Goal: Task Accomplishment & Management: Manage account settings

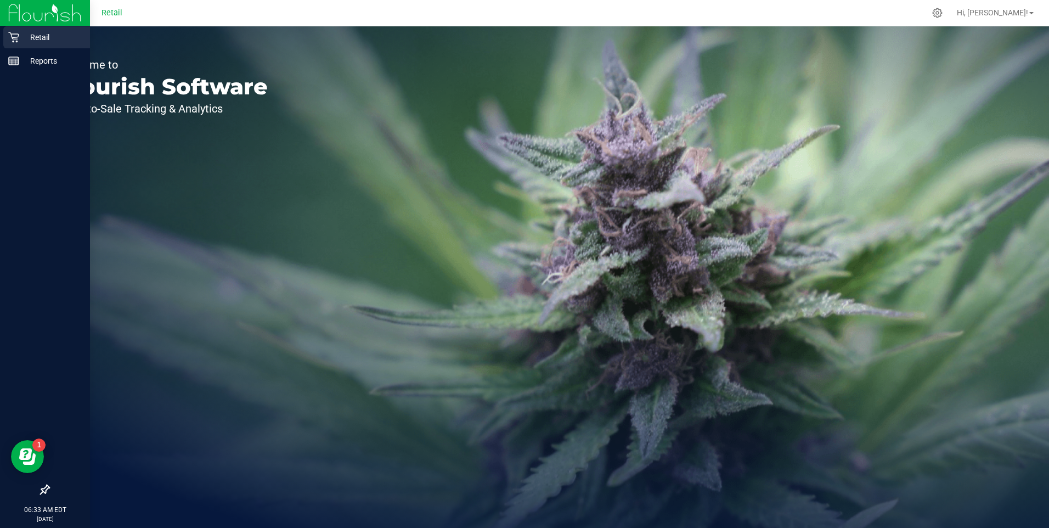
click at [10, 33] on icon at bounding box center [13, 37] width 10 height 10
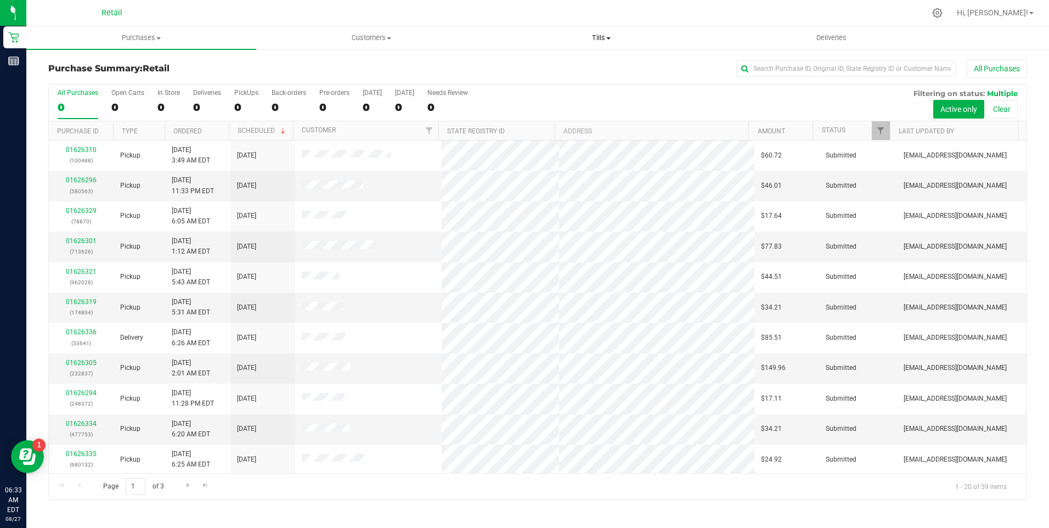
click at [613, 36] on span "Tills" at bounding box center [601, 38] width 229 height 10
click at [543, 66] on span "Manage tills" at bounding box center [524, 65] width 74 height 9
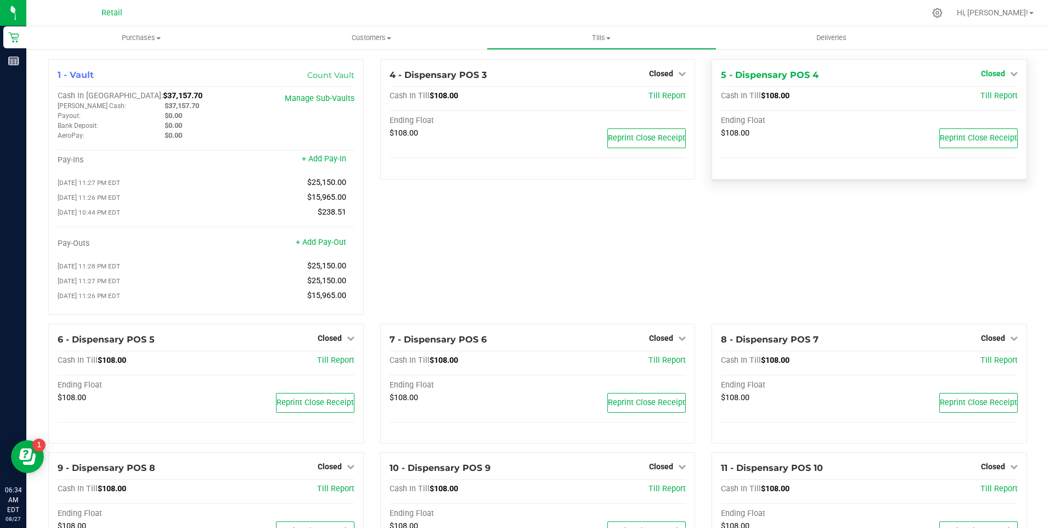
click at [1010, 70] on icon at bounding box center [1014, 74] width 8 height 8
click at [986, 96] on link "Open Till" at bounding box center [992, 96] width 29 height 9
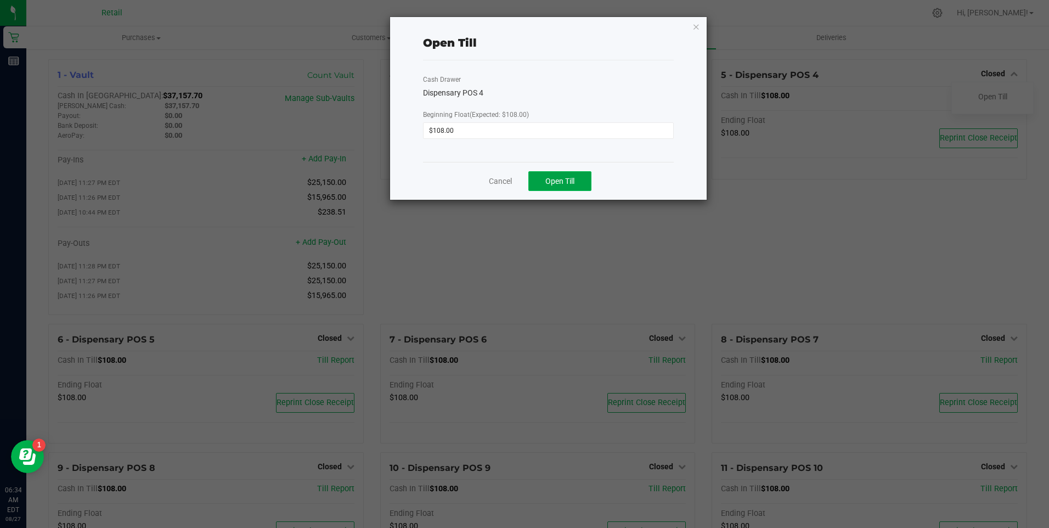
click at [556, 184] on span "Open Till" at bounding box center [559, 181] width 29 height 9
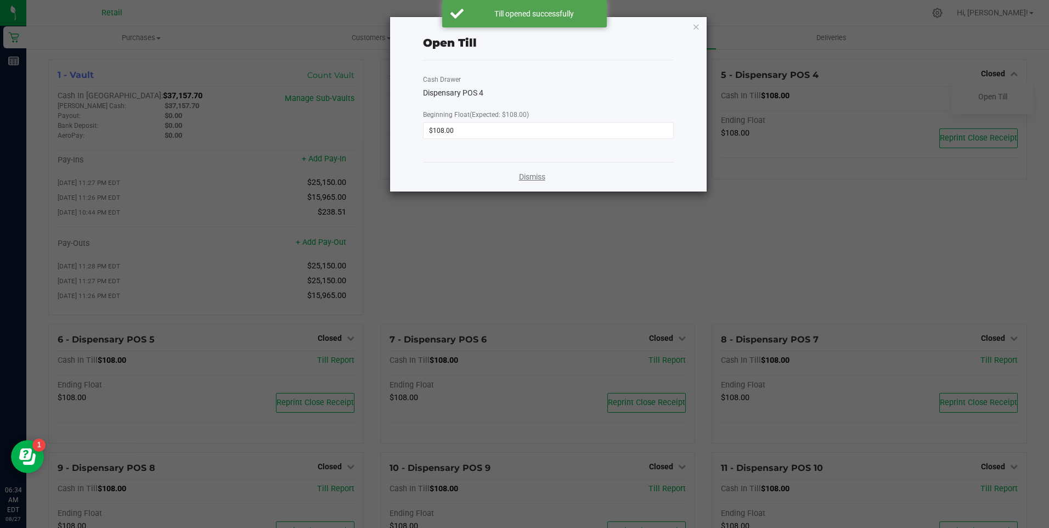
click at [524, 178] on link "Dismiss" at bounding box center [532, 177] width 26 height 12
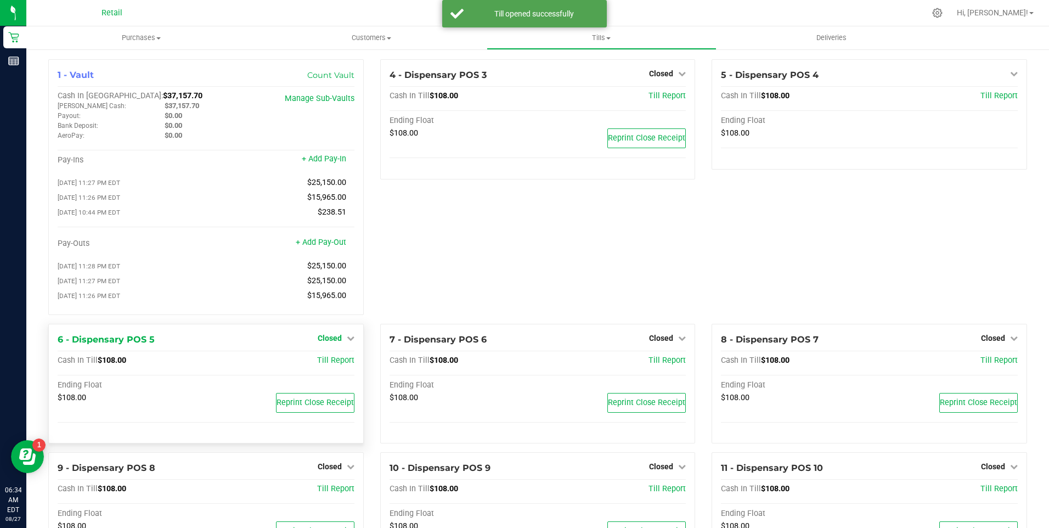
click at [347, 342] on icon at bounding box center [351, 338] width 8 height 8
click at [334, 365] on link "Open Till" at bounding box center [329, 360] width 29 height 9
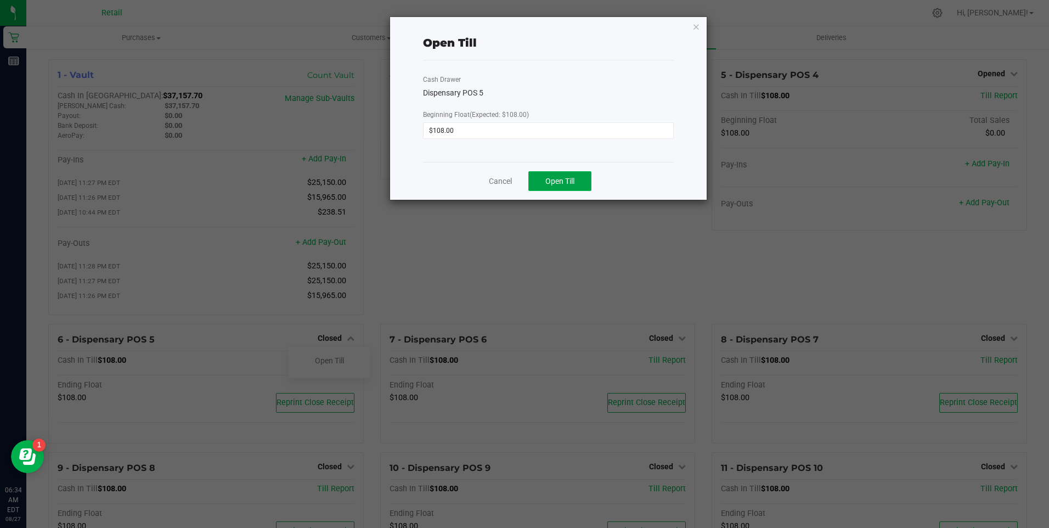
click at [549, 178] on span "Open Till" at bounding box center [559, 181] width 29 height 9
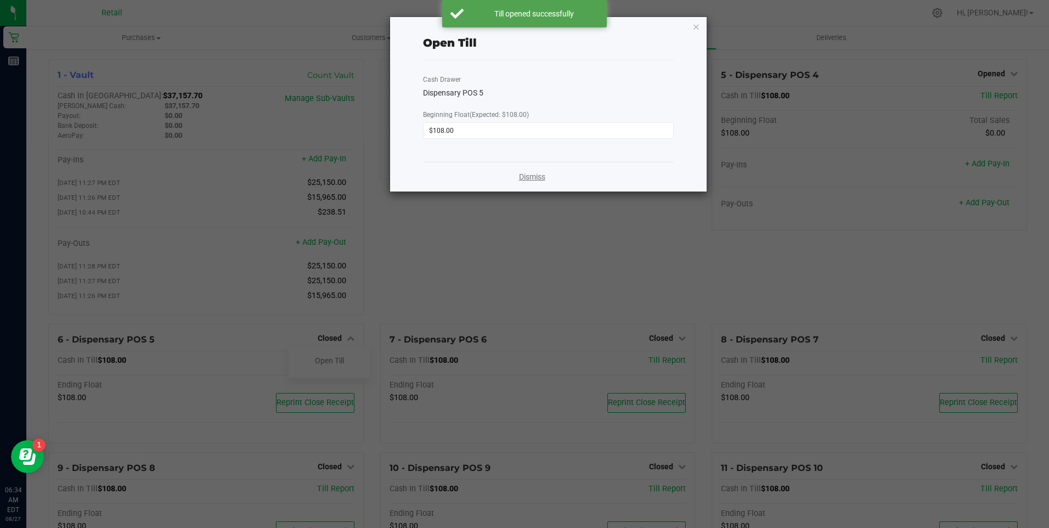
click at [532, 177] on link "Dismiss" at bounding box center [532, 177] width 26 height 12
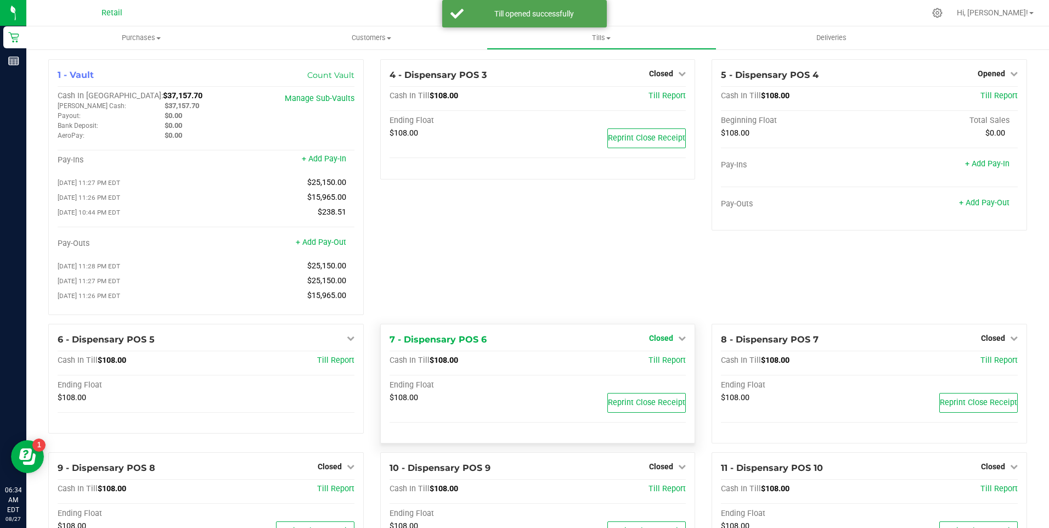
click at [678, 342] on icon at bounding box center [682, 338] width 8 height 8
click at [659, 365] on link "Open Till" at bounding box center [660, 360] width 29 height 9
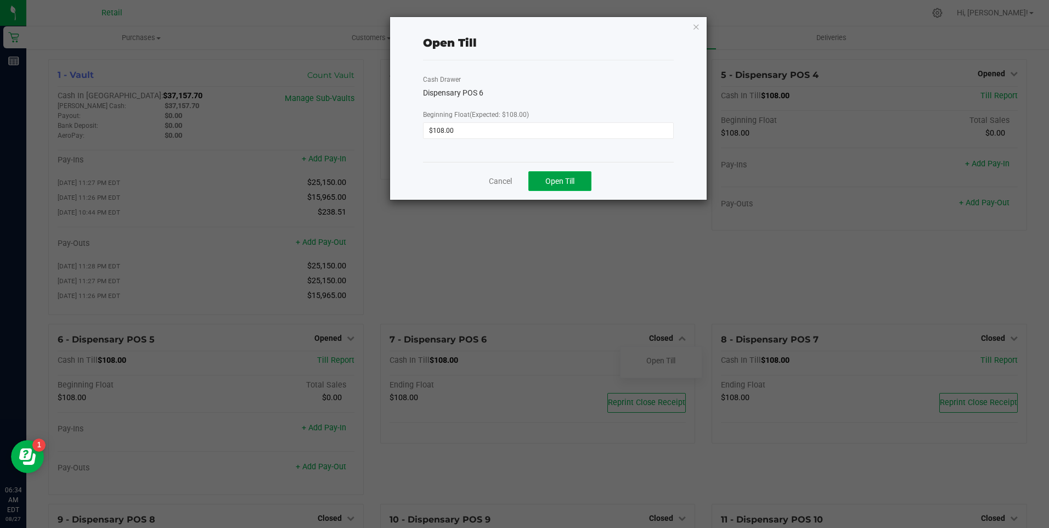
click at [557, 178] on span "Open Till" at bounding box center [559, 181] width 29 height 9
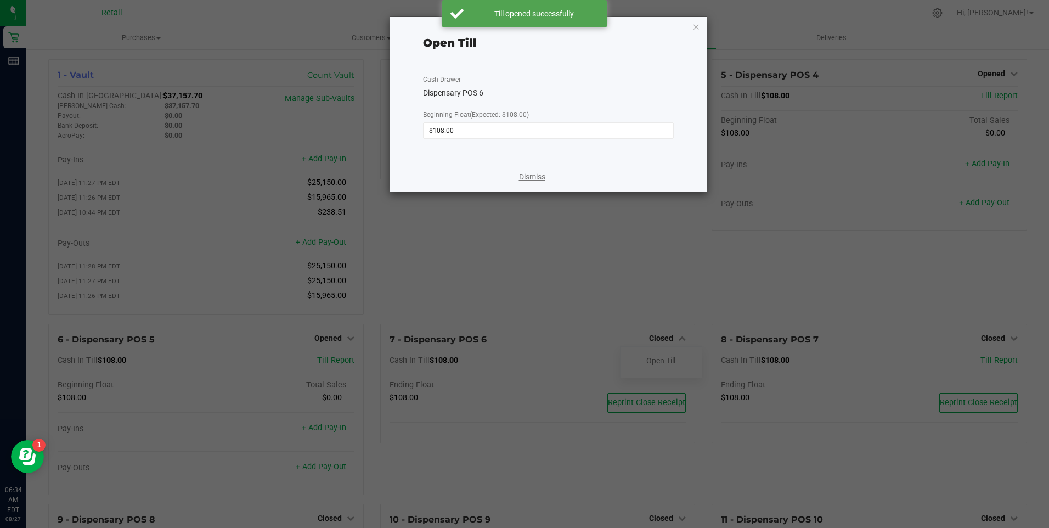
click at [526, 174] on link "Dismiss" at bounding box center [532, 177] width 26 height 12
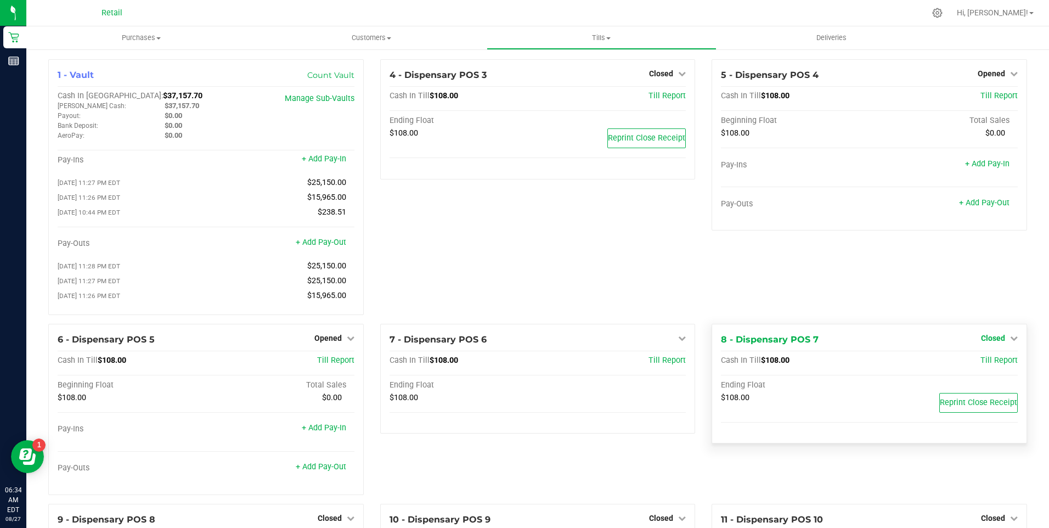
click at [1010, 342] on icon at bounding box center [1014, 338] width 8 height 8
click at [980, 365] on link "Open Till" at bounding box center [992, 360] width 29 height 9
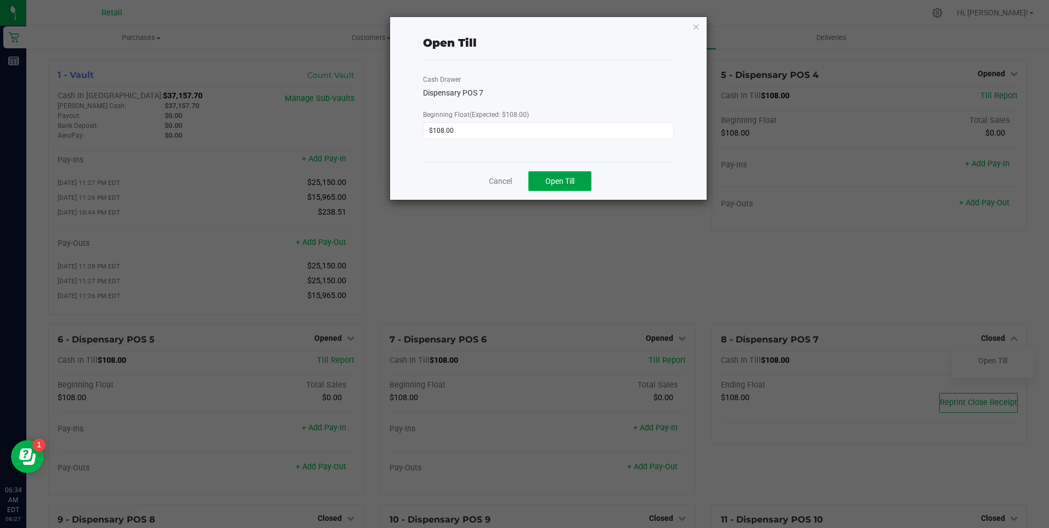
click at [565, 184] on span "Open Till" at bounding box center [559, 181] width 29 height 9
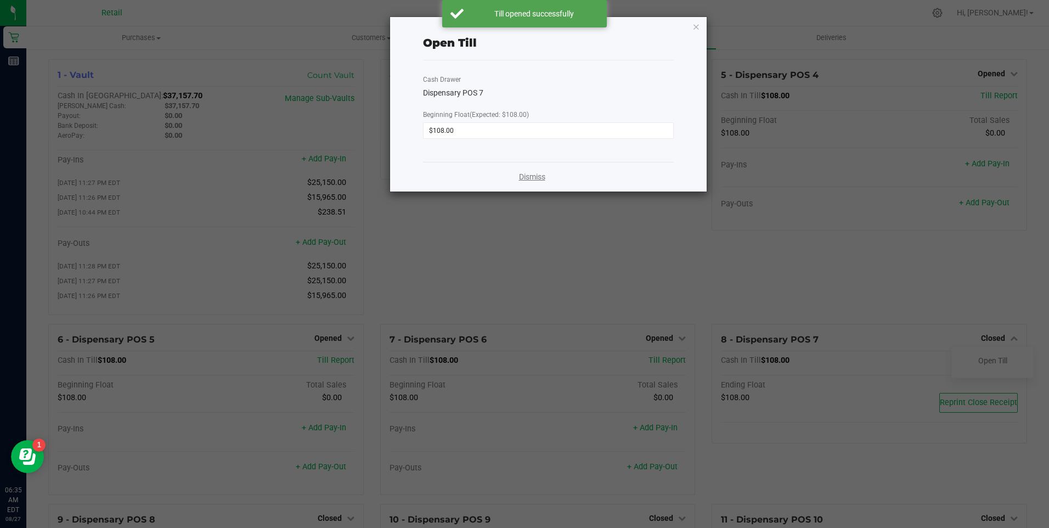
click at [526, 177] on link "Dismiss" at bounding box center [532, 177] width 26 height 12
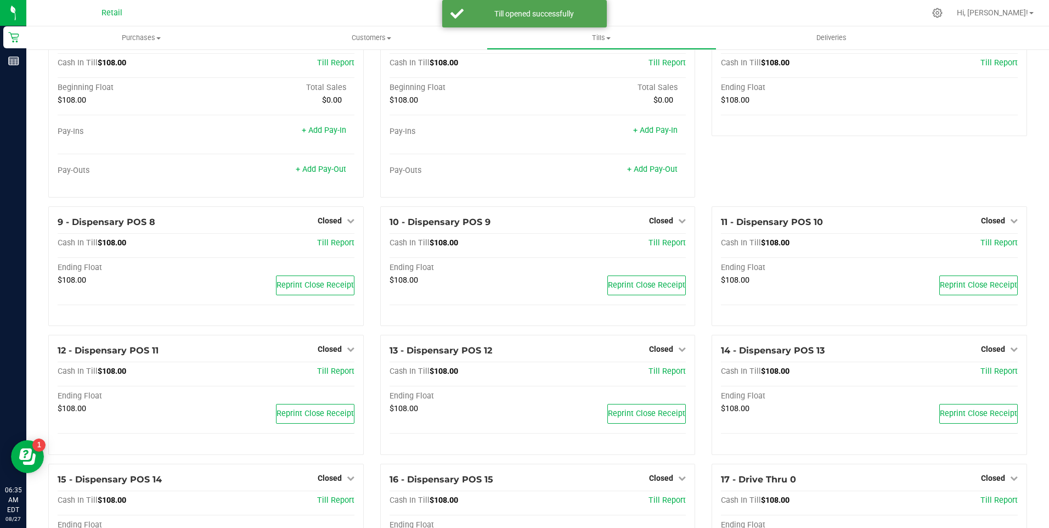
scroll to position [329, 0]
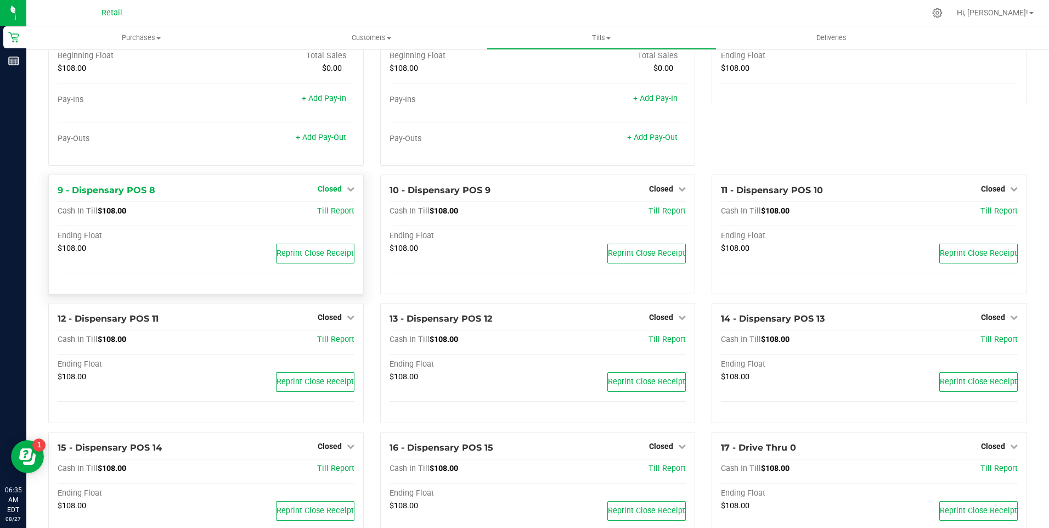
click at [351, 193] on icon at bounding box center [351, 189] width 8 height 8
click at [328, 216] on link "Open Till" at bounding box center [329, 211] width 29 height 9
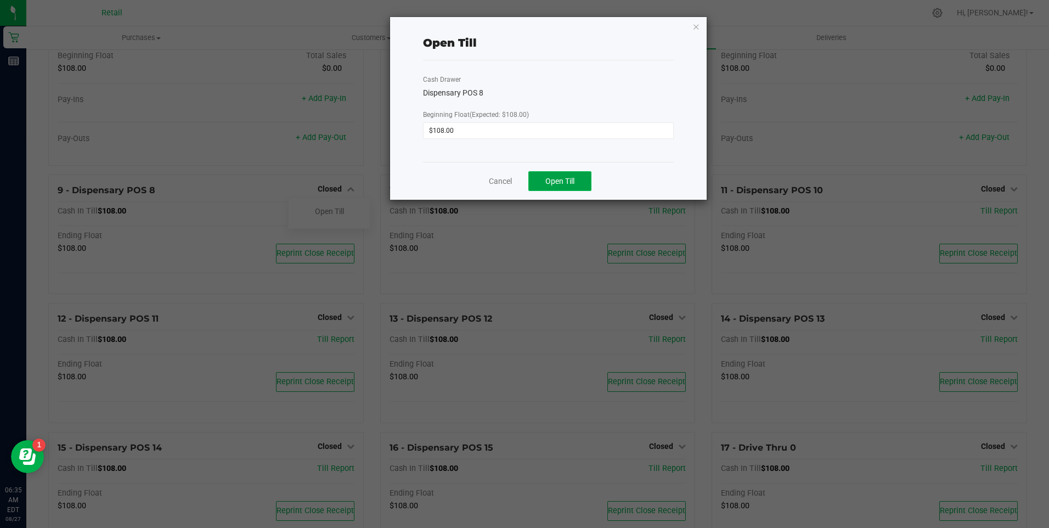
click at [571, 181] on span "Open Till" at bounding box center [559, 181] width 29 height 9
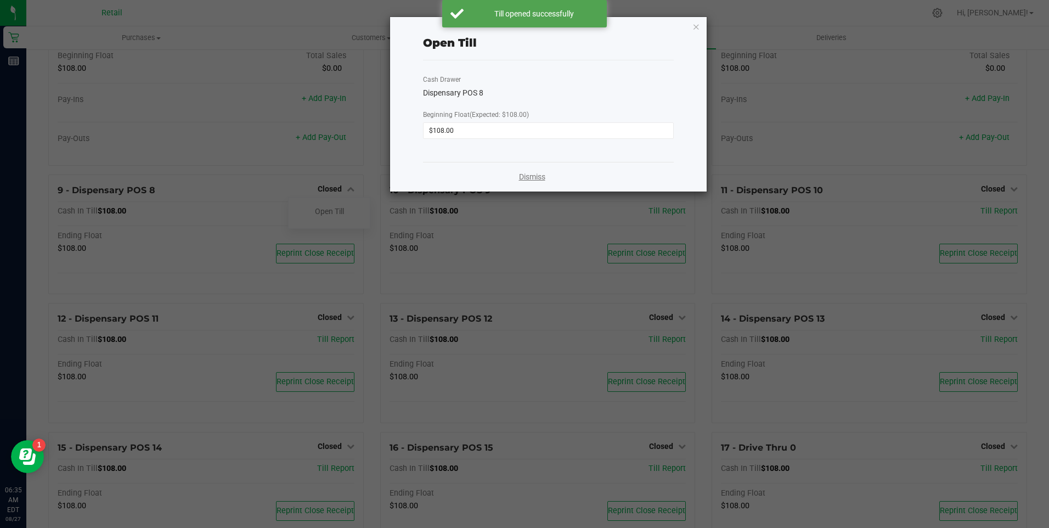
click at [540, 176] on link "Dismiss" at bounding box center [532, 177] width 26 height 12
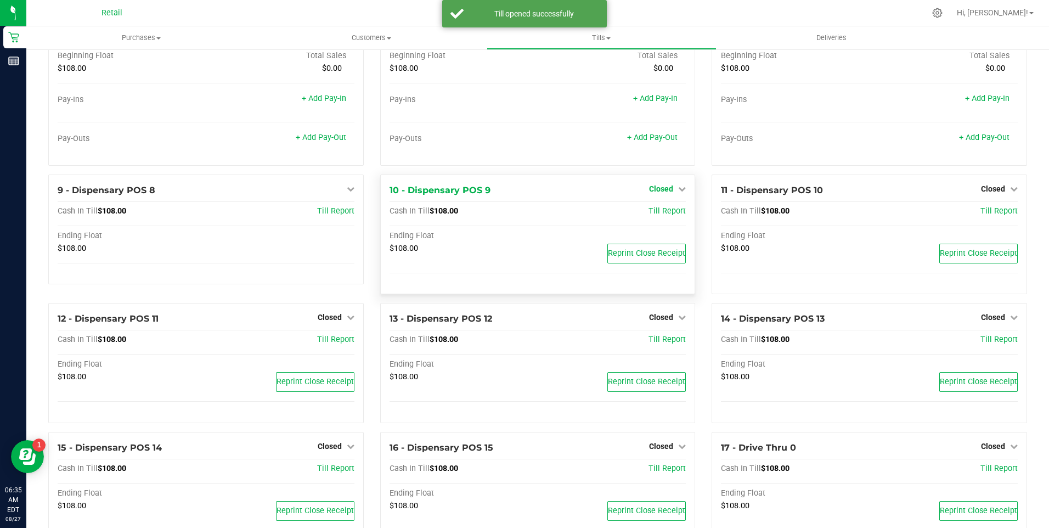
click at [678, 193] on icon at bounding box center [682, 189] width 8 height 8
click at [664, 213] on link "Open Till" at bounding box center [660, 211] width 29 height 9
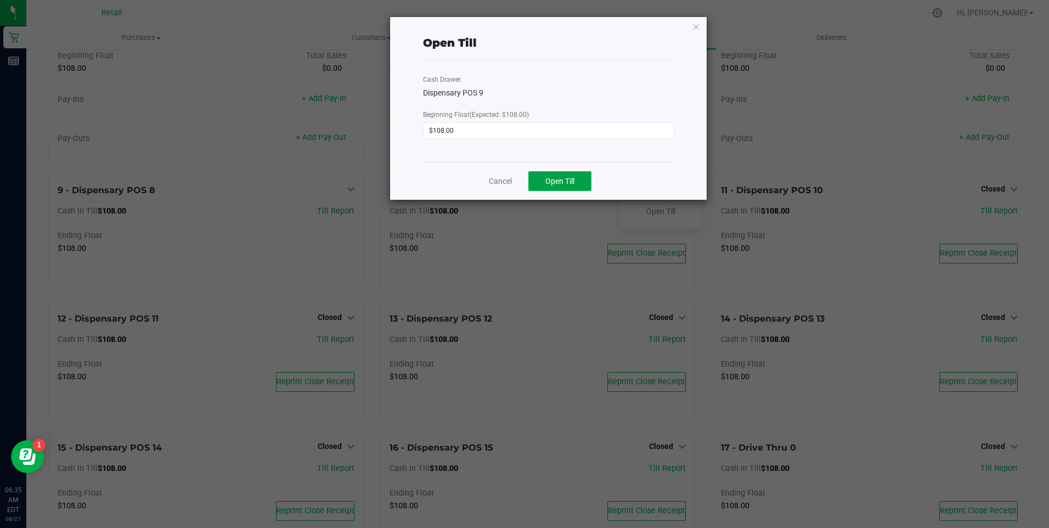
click at [549, 179] on span "Open Till" at bounding box center [559, 181] width 29 height 9
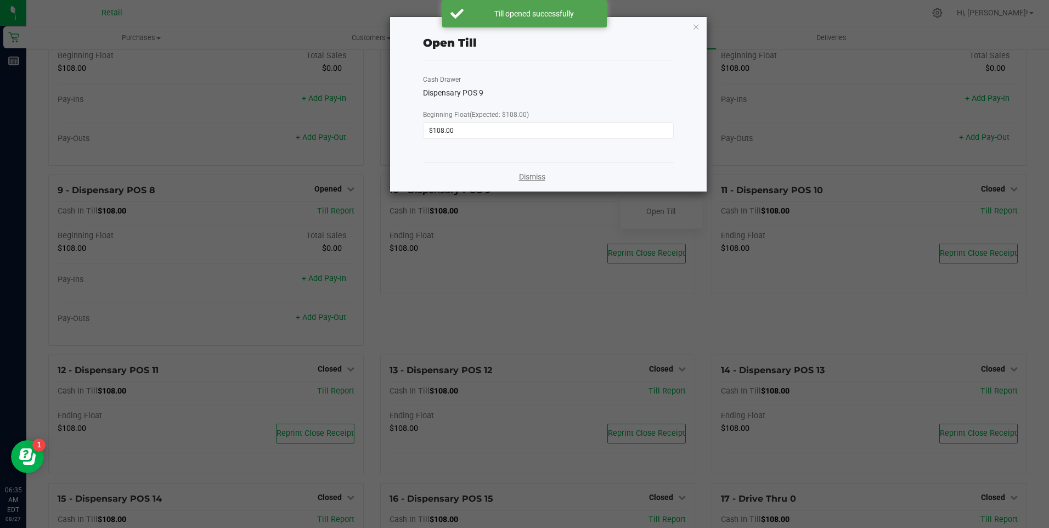
click at [528, 179] on link "Dismiss" at bounding box center [532, 177] width 26 height 12
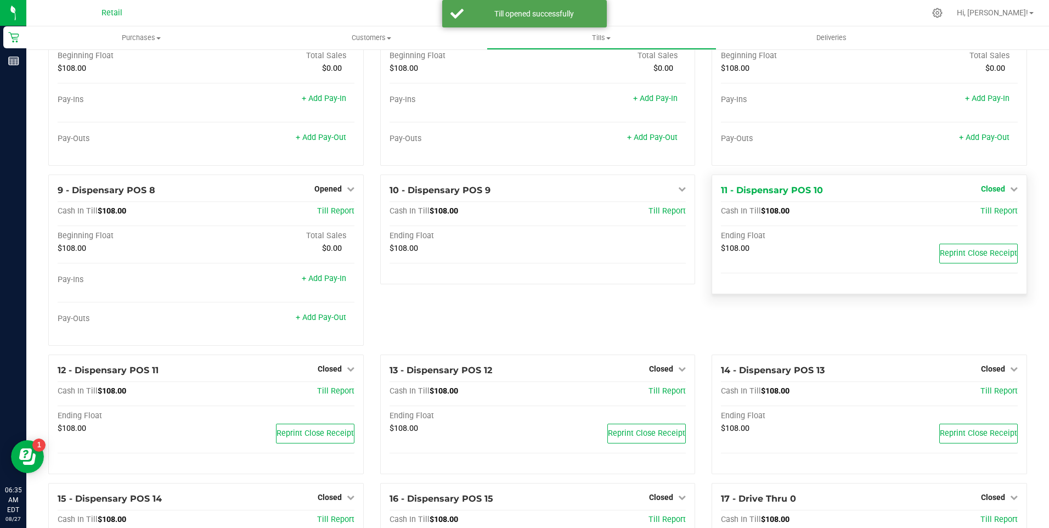
click at [1010, 193] on icon at bounding box center [1014, 189] width 8 height 8
click at [982, 215] on link "Open Till" at bounding box center [992, 211] width 29 height 9
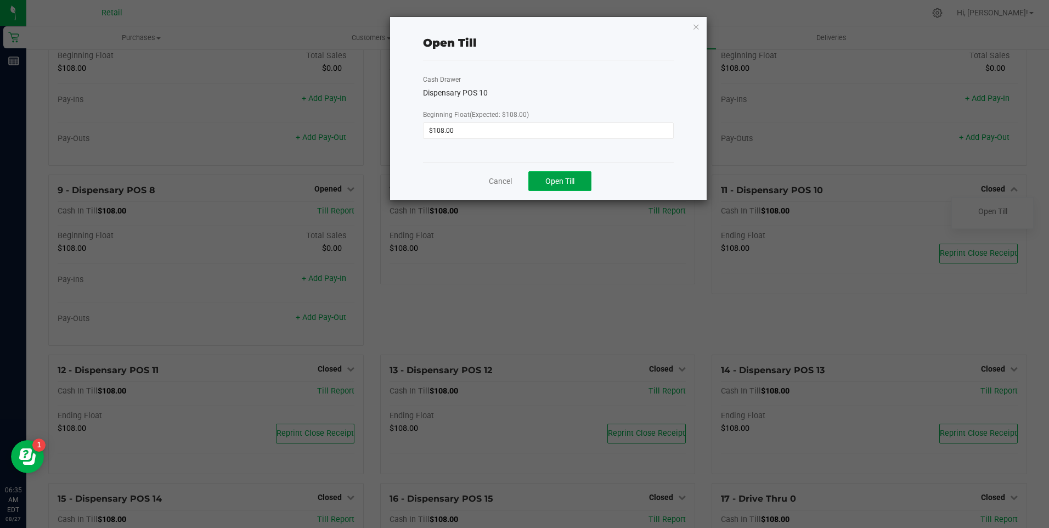
click at [553, 182] on span "Open Till" at bounding box center [559, 181] width 29 height 9
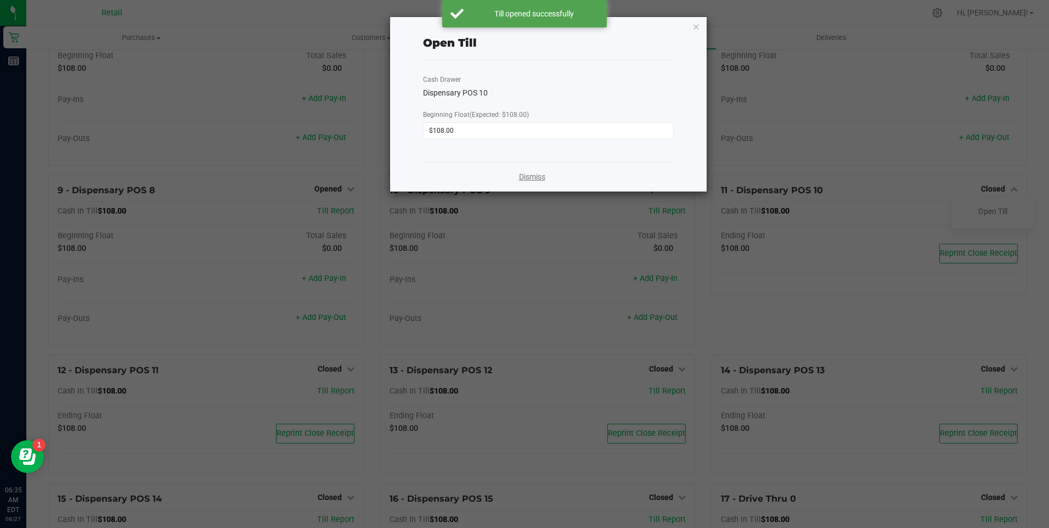
click at [534, 176] on link "Dismiss" at bounding box center [532, 177] width 26 height 12
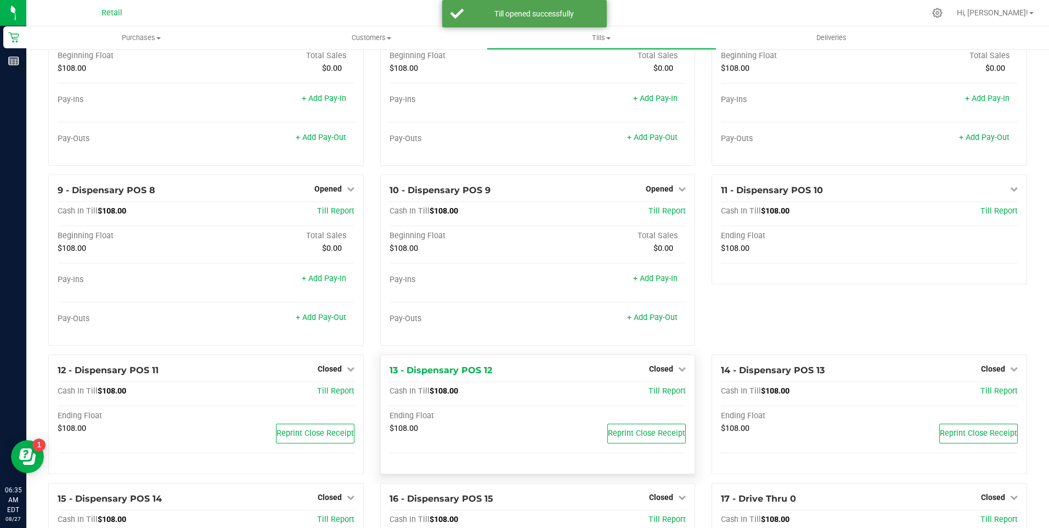
scroll to position [439, 0]
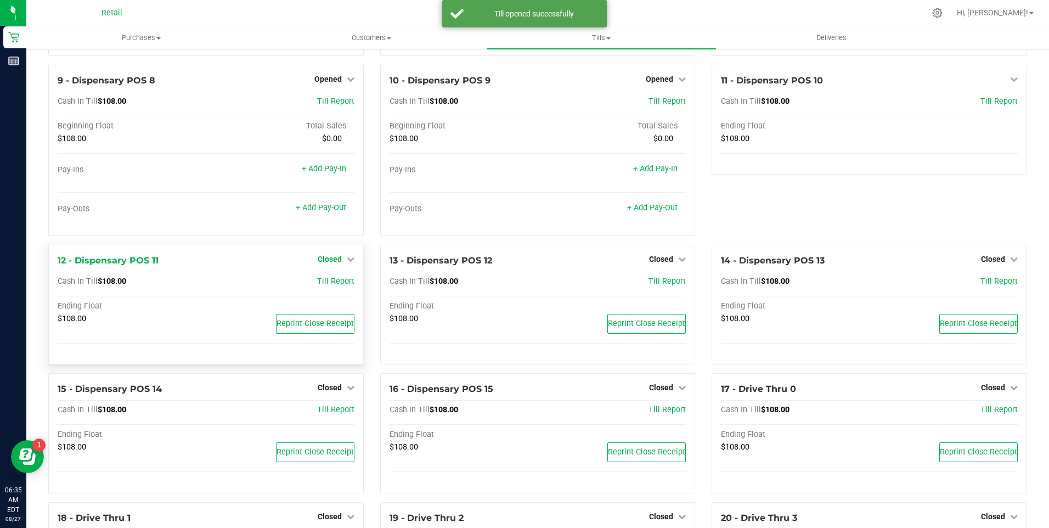
click at [348, 263] on icon at bounding box center [351, 259] width 8 height 8
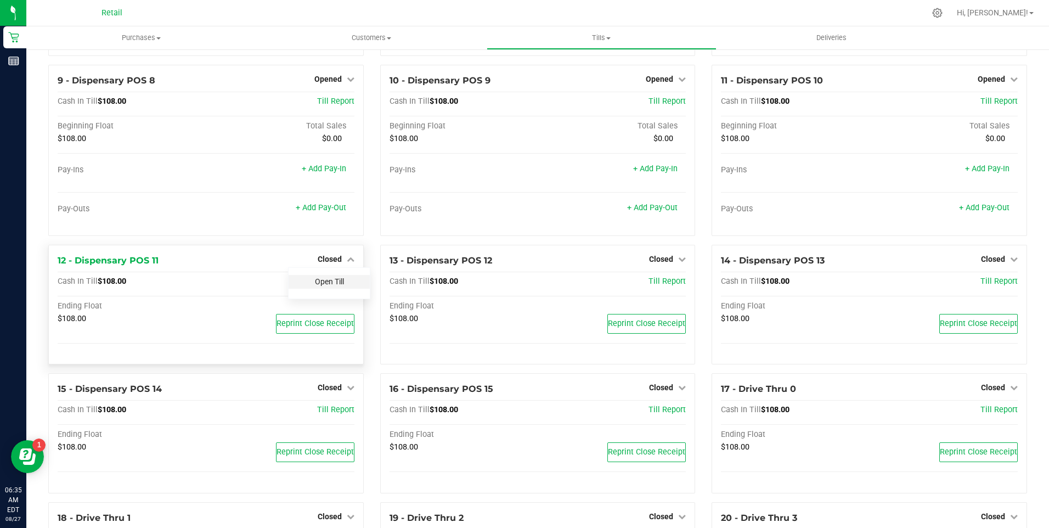
click at [336, 286] on link "Open Till" at bounding box center [329, 281] width 29 height 9
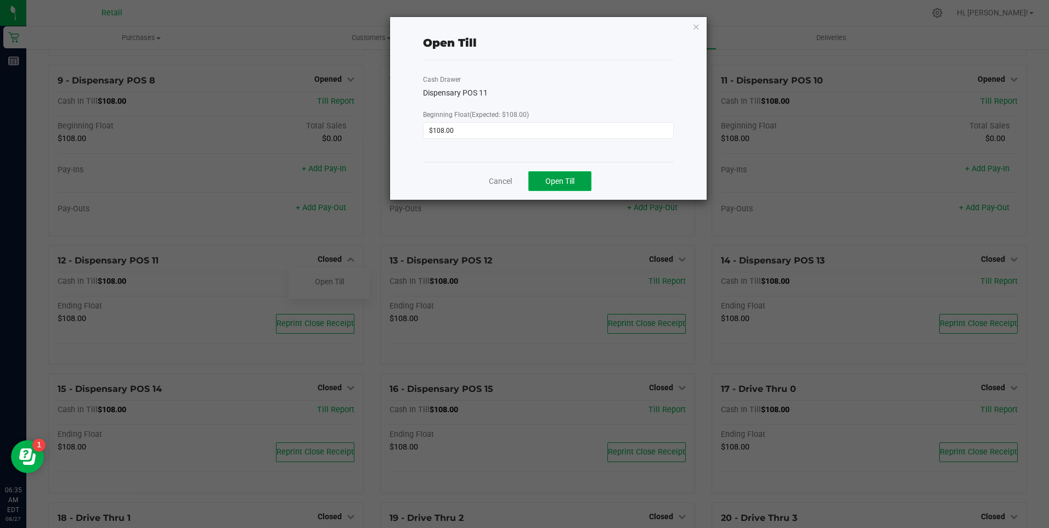
click at [563, 178] on span "Open Till" at bounding box center [559, 181] width 29 height 9
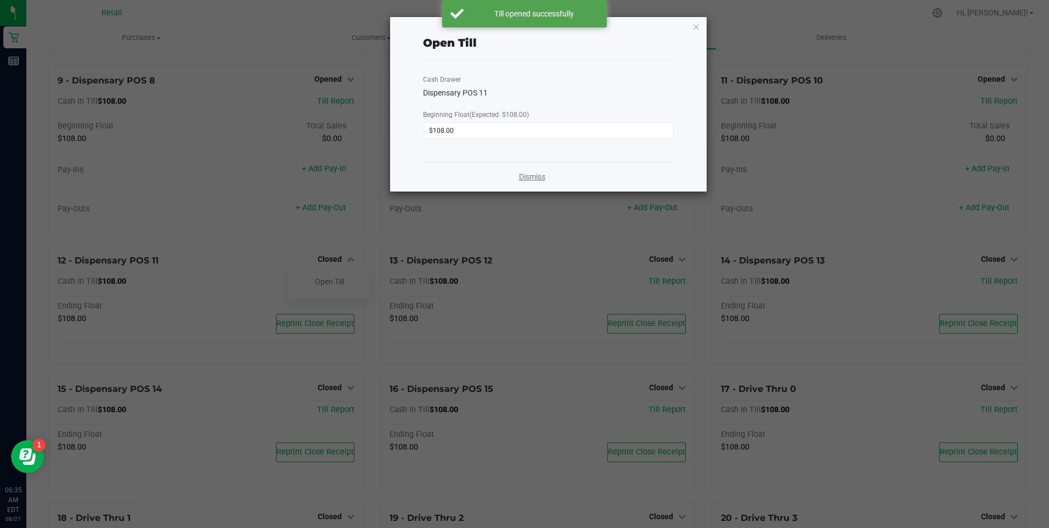
click at [526, 174] on link "Dismiss" at bounding box center [532, 177] width 26 height 12
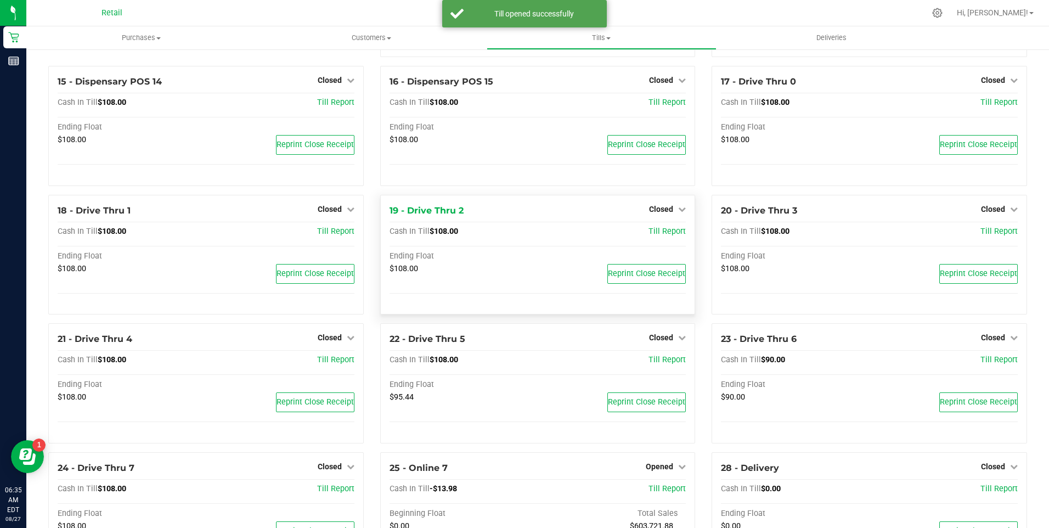
scroll to position [713, 0]
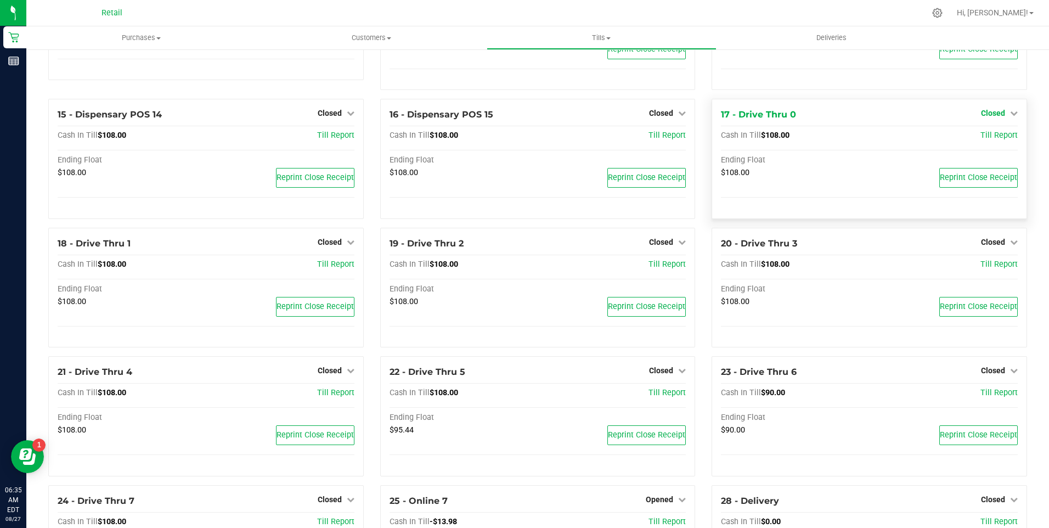
click at [1007, 99] on div "14 - Dispensary POS 13 Closed Open Till Cash In Till $108.00 Till Report Ending…" at bounding box center [869, 34] width 332 height 129
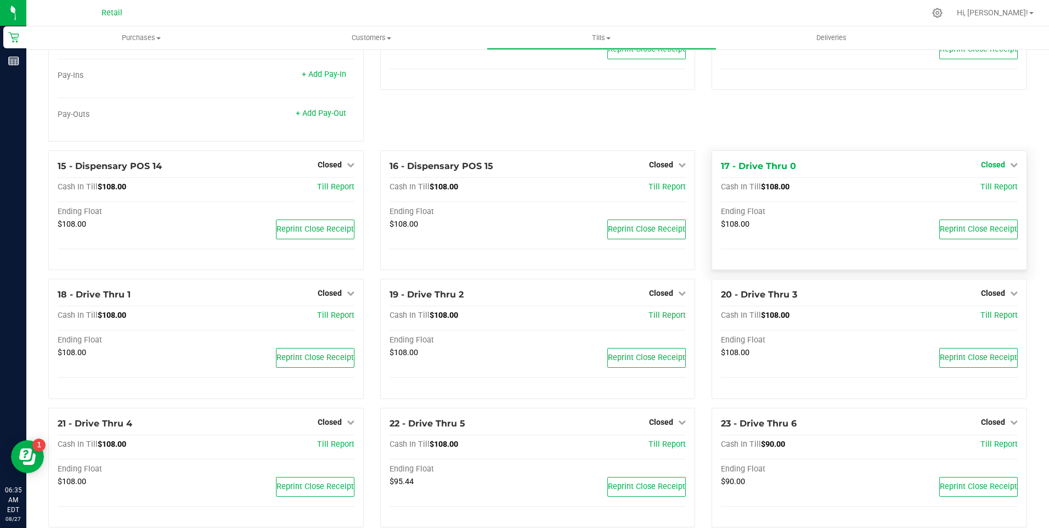
click at [1010, 168] on icon at bounding box center [1014, 165] width 8 height 8
click at [988, 191] on link "Open Till" at bounding box center [992, 187] width 29 height 9
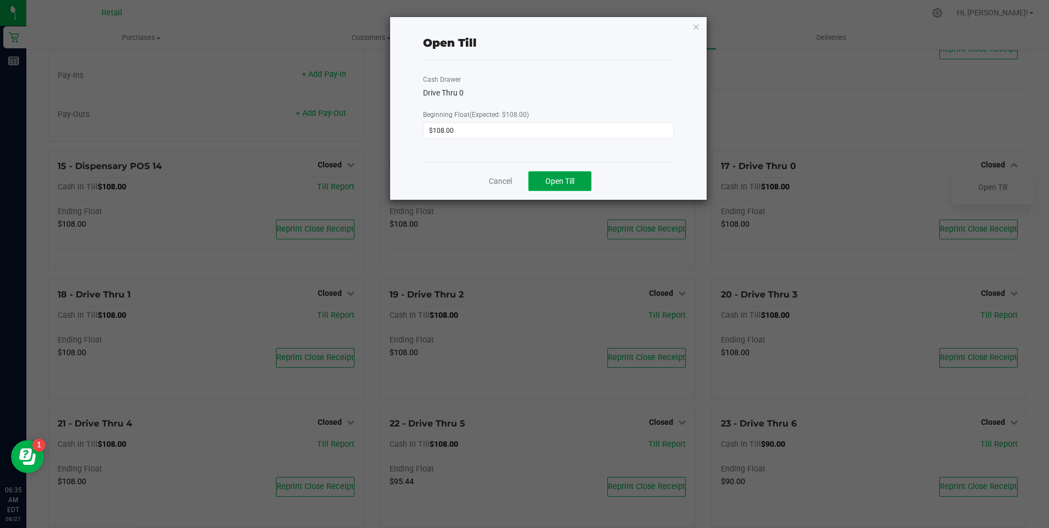
click at [552, 183] on span "Open Till" at bounding box center [559, 181] width 29 height 9
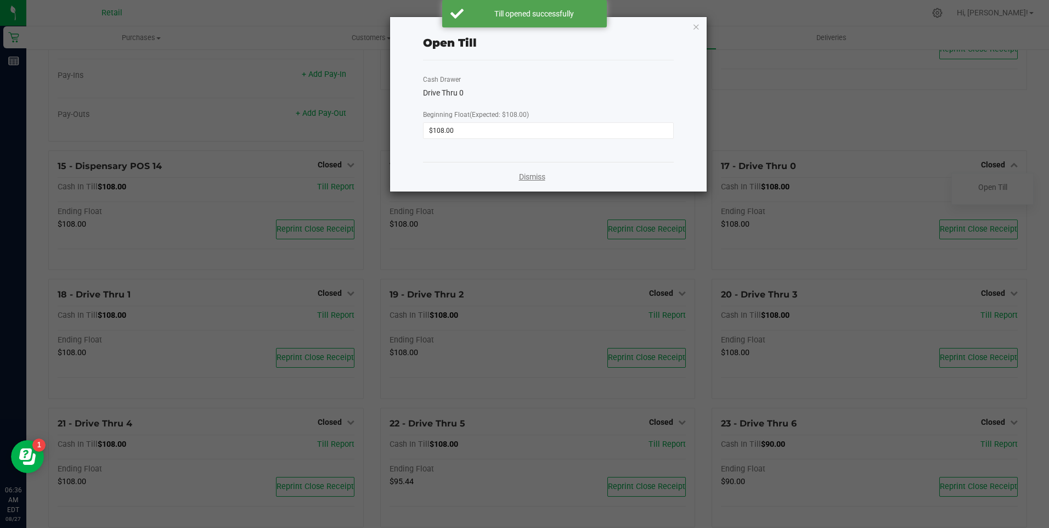
click at [544, 176] on link "Dismiss" at bounding box center [532, 177] width 26 height 12
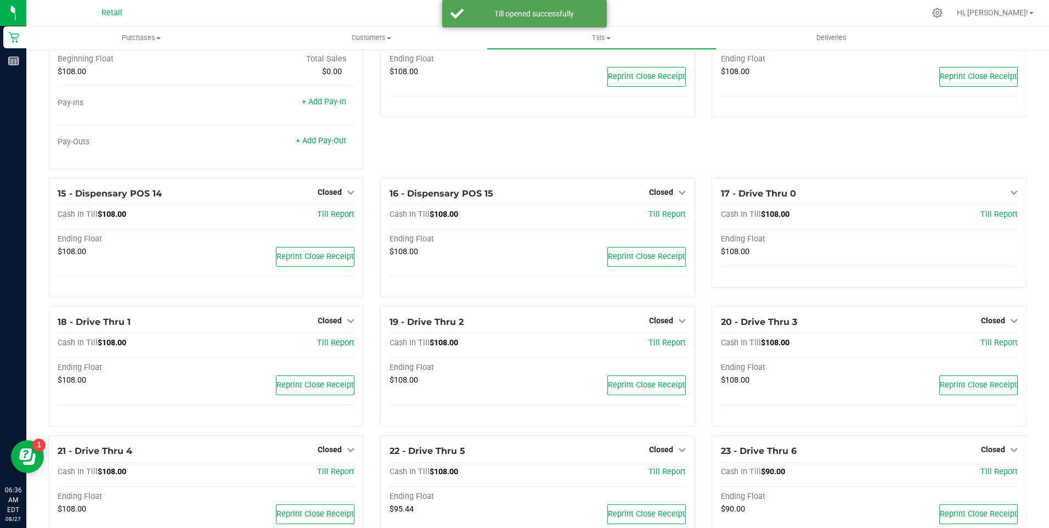
scroll to position [658, 0]
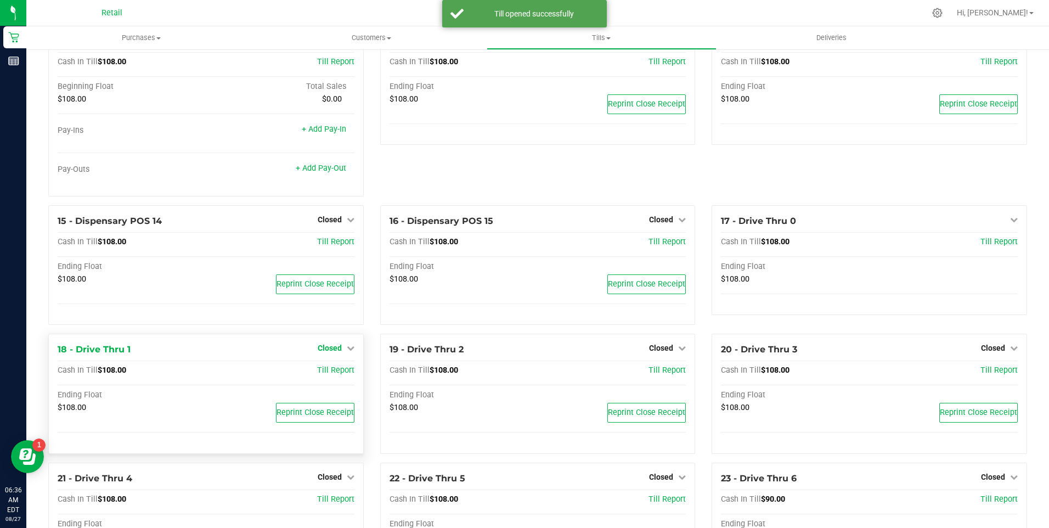
click at [348, 352] on icon at bounding box center [351, 348] width 8 height 8
click at [333, 375] on link "Open Till" at bounding box center [329, 370] width 29 height 9
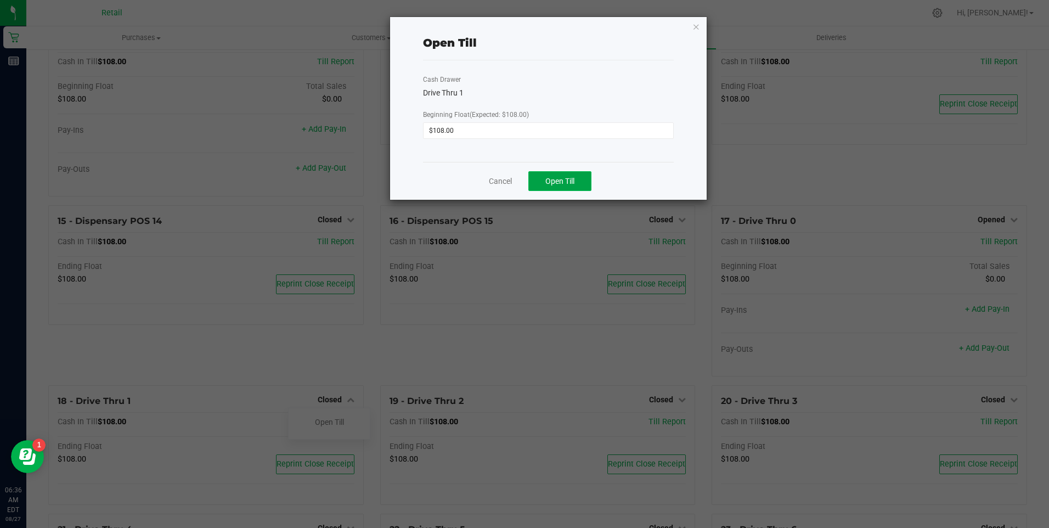
click at [558, 181] on span "Open Till" at bounding box center [559, 181] width 29 height 9
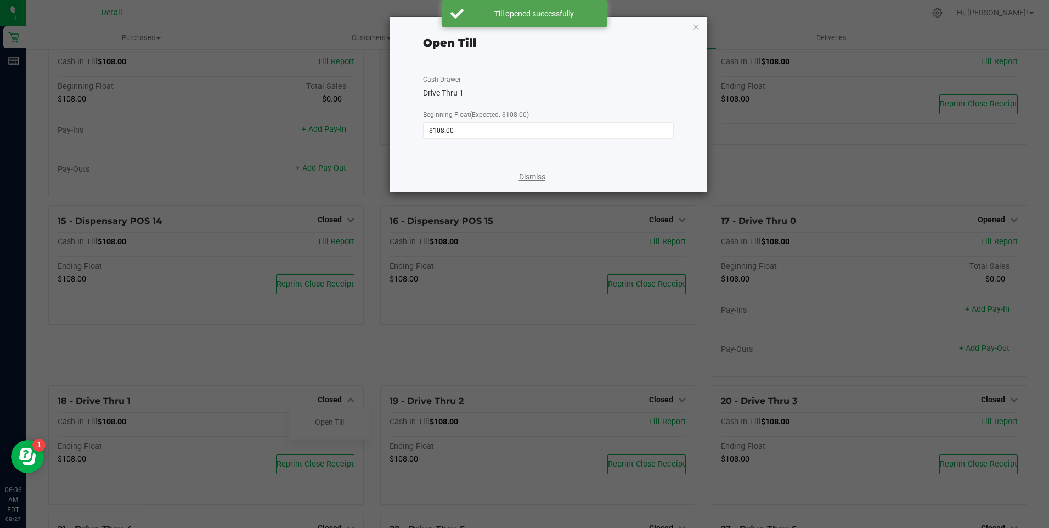
click at [533, 176] on link "Dismiss" at bounding box center [532, 177] width 26 height 12
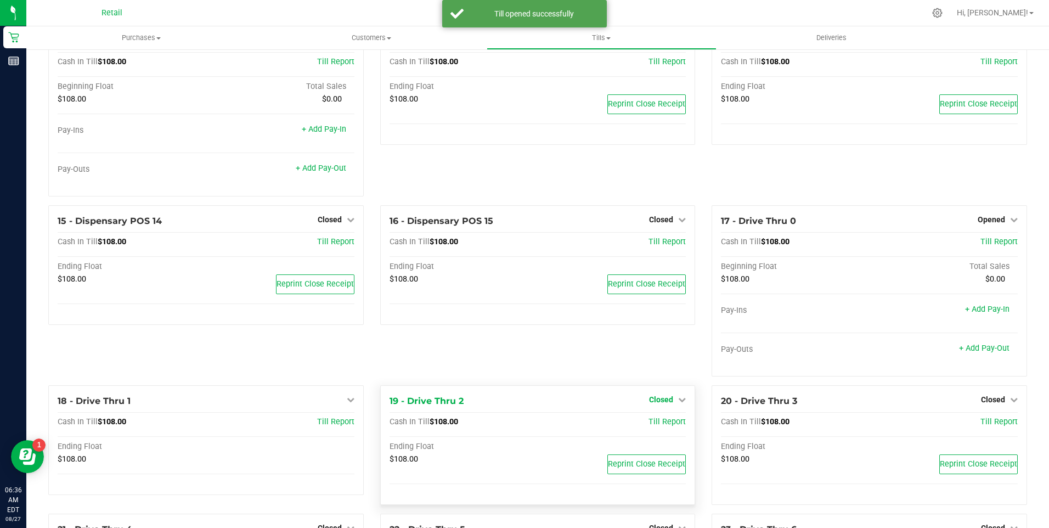
click at [678, 400] on icon at bounding box center [682, 400] width 8 height 8
click at [652, 426] on link "Open Till" at bounding box center [660, 421] width 29 height 9
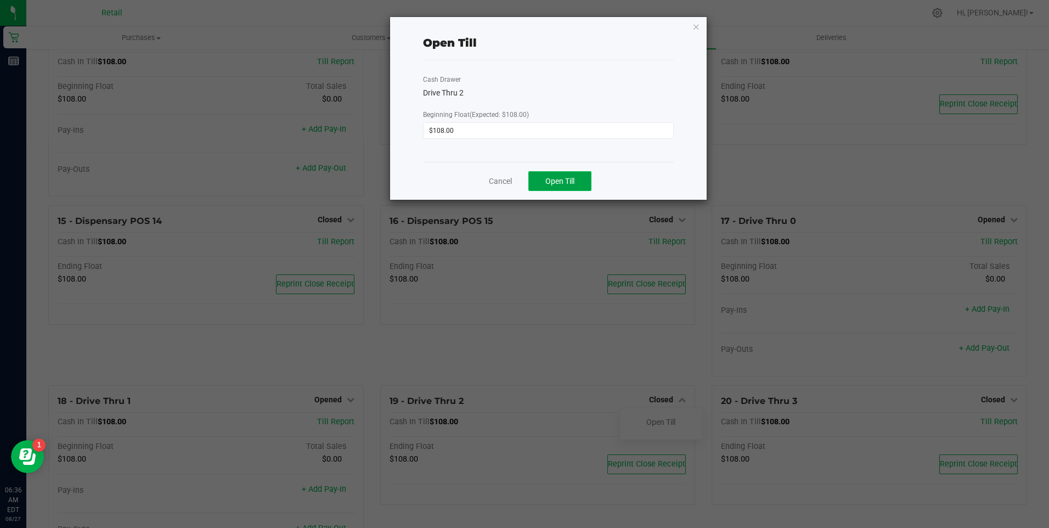
click at [566, 184] on span "Open Till" at bounding box center [559, 181] width 29 height 9
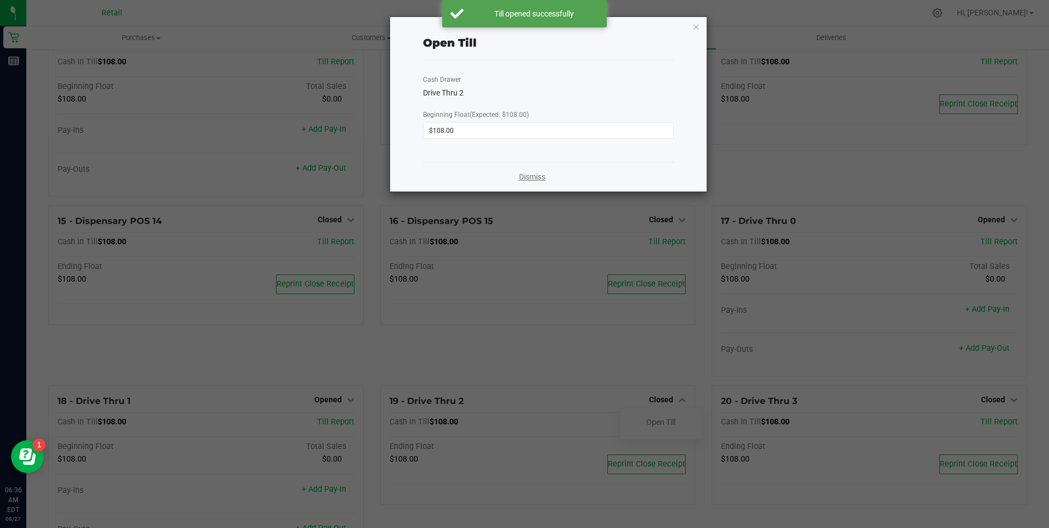
click at [528, 176] on link "Dismiss" at bounding box center [532, 177] width 26 height 12
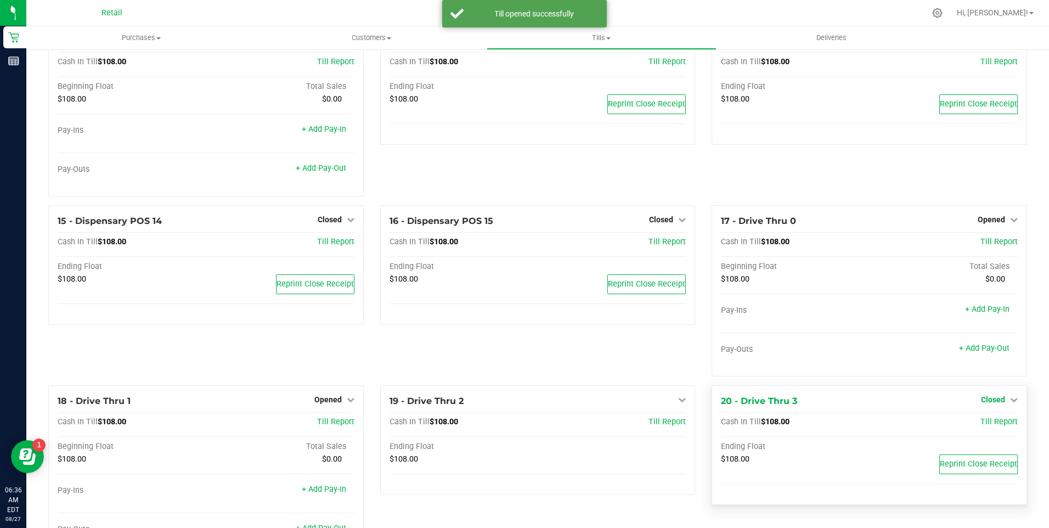
click at [1010, 403] on icon at bounding box center [1014, 400] width 8 height 8
click at [988, 426] on link "Open Till" at bounding box center [992, 421] width 29 height 9
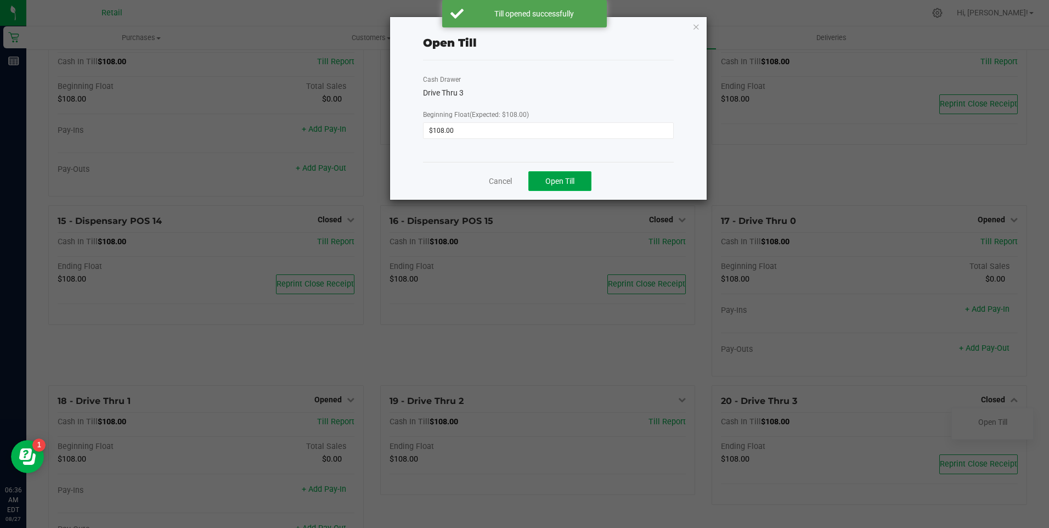
click at [552, 182] on span "Open Till" at bounding box center [559, 181] width 29 height 9
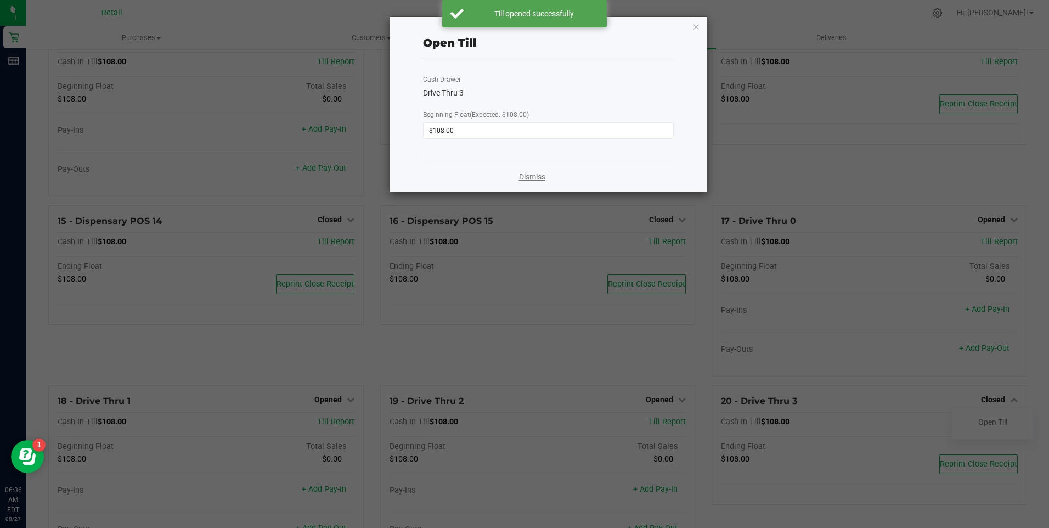
click at [521, 177] on link "Dismiss" at bounding box center [532, 177] width 26 height 12
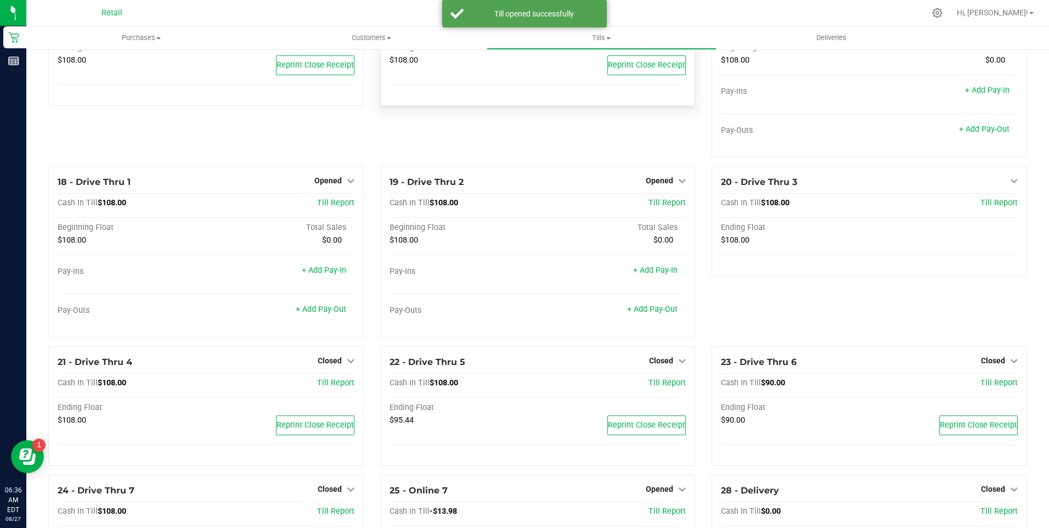
scroll to position [878, 0]
click at [347, 364] on icon at bounding box center [351, 360] width 8 height 8
click at [338, 386] on link "Open Till" at bounding box center [329, 382] width 29 height 9
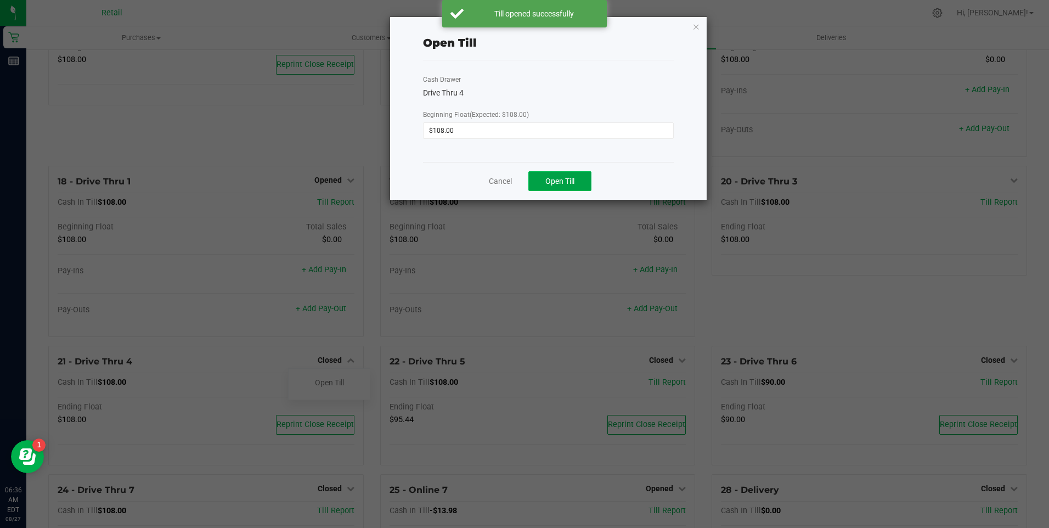
click at [561, 183] on span "Open Till" at bounding box center [559, 181] width 29 height 9
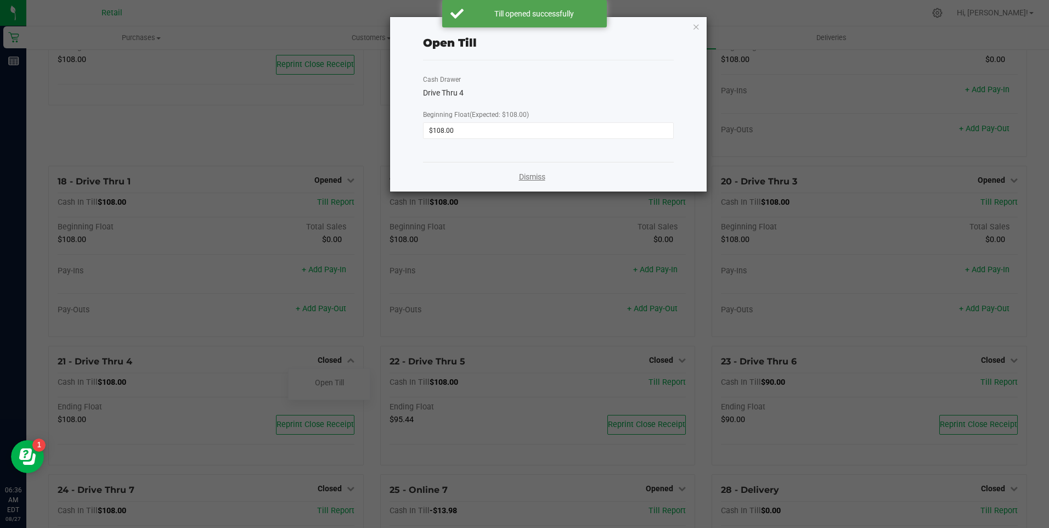
click at [529, 178] on link "Dismiss" at bounding box center [532, 177] width 26 height 12
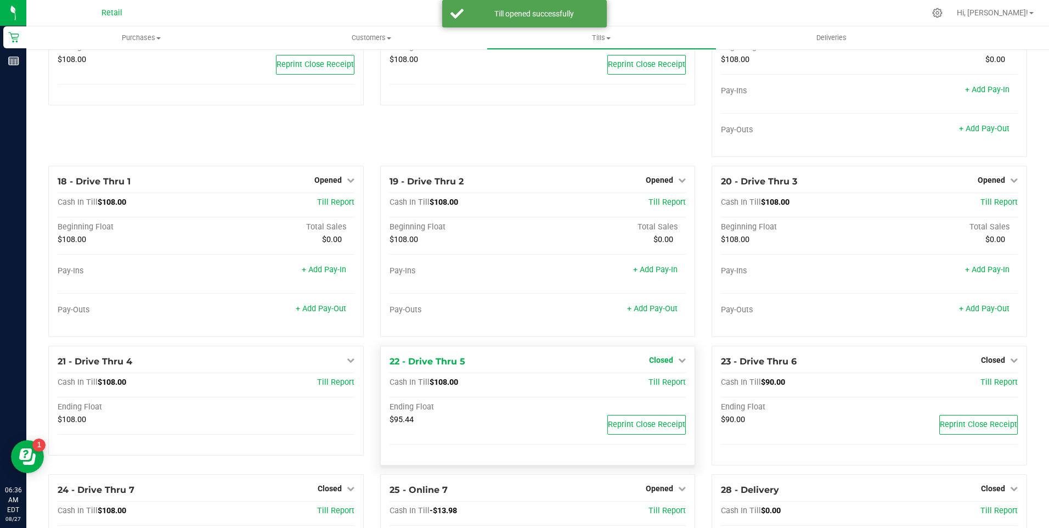
click at [678, 361] on icon at bounding box center [682, 360] width 8 height 8
click at [646, 386] on link "Open Till" at bounding box center [660, 382] width 29 height 9
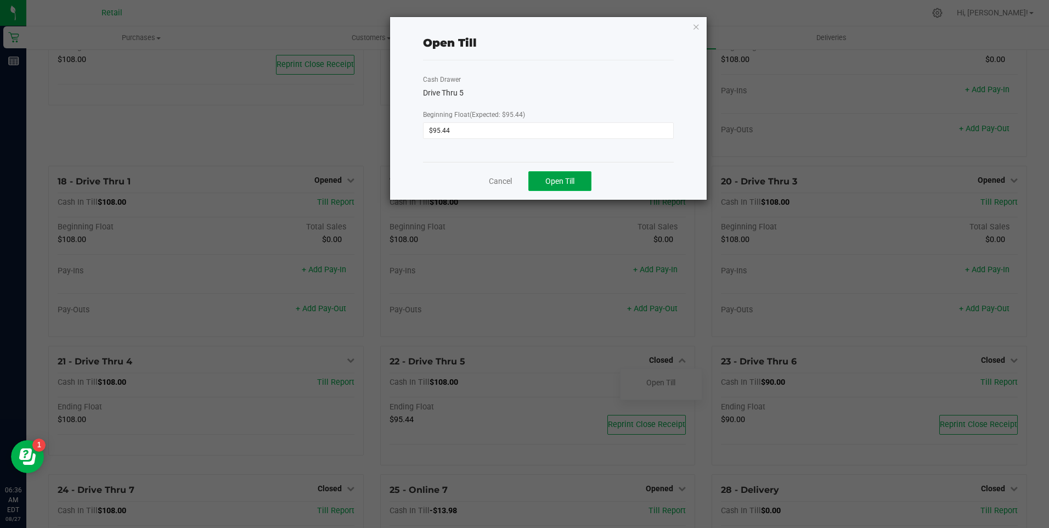
click at [554, 180] on span "Open Till" at bounding box center [559, 181] width 29 height 9
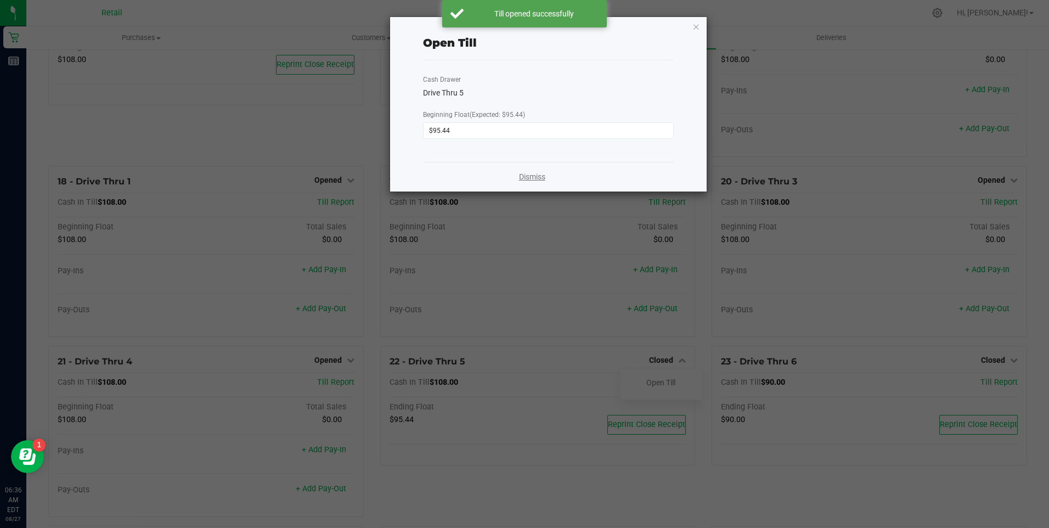
click at [521, 180] on link "Dismiss" at bounding box center [532, 177] width 26 height 12
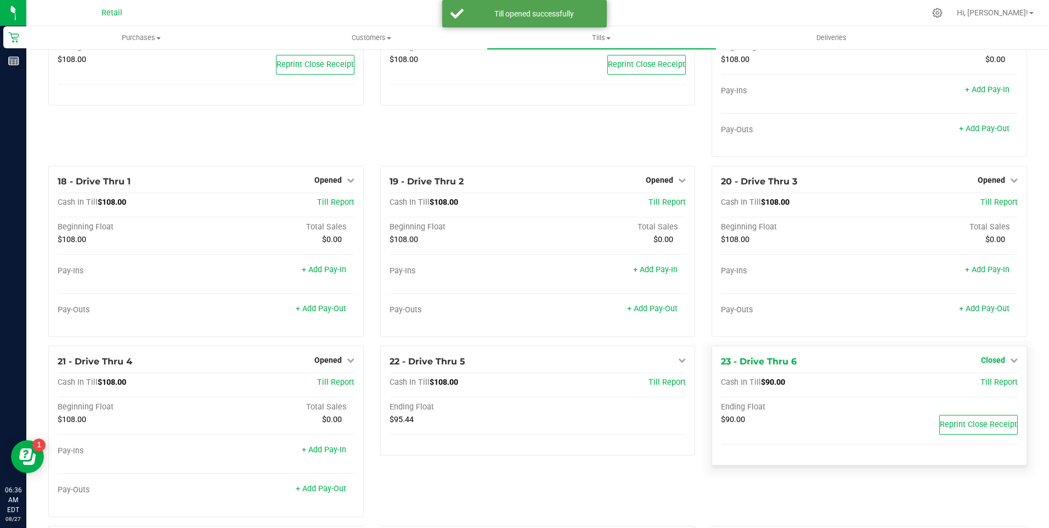
click at [1010, 364] on icon at bounding box center [1014, 360] width 8 height 8
click at [989, 387] on link "Open Till" at bounding box center [992, 382] width 29 height 9
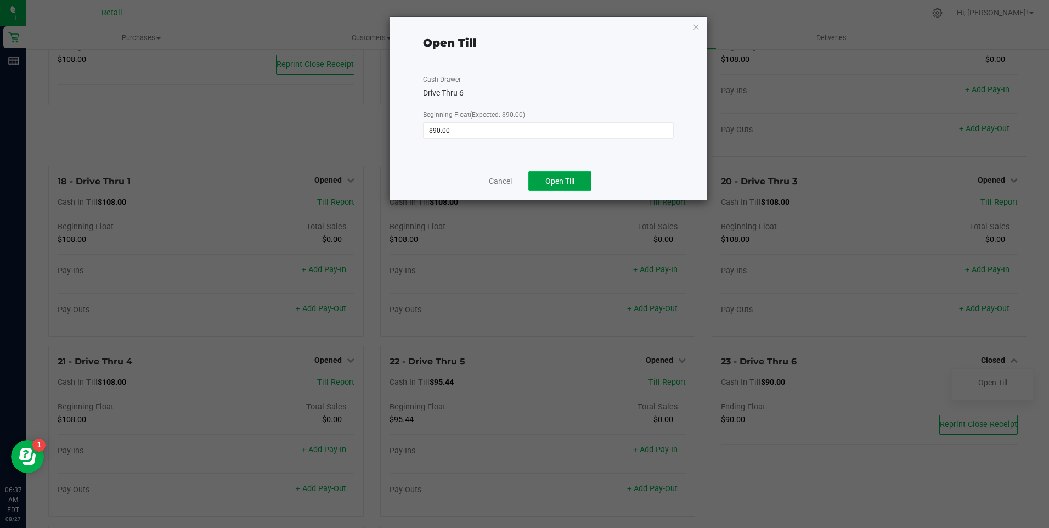
click at [558, 182] on span "Open Till" at bounding box center [559, 181] width 29 height 9
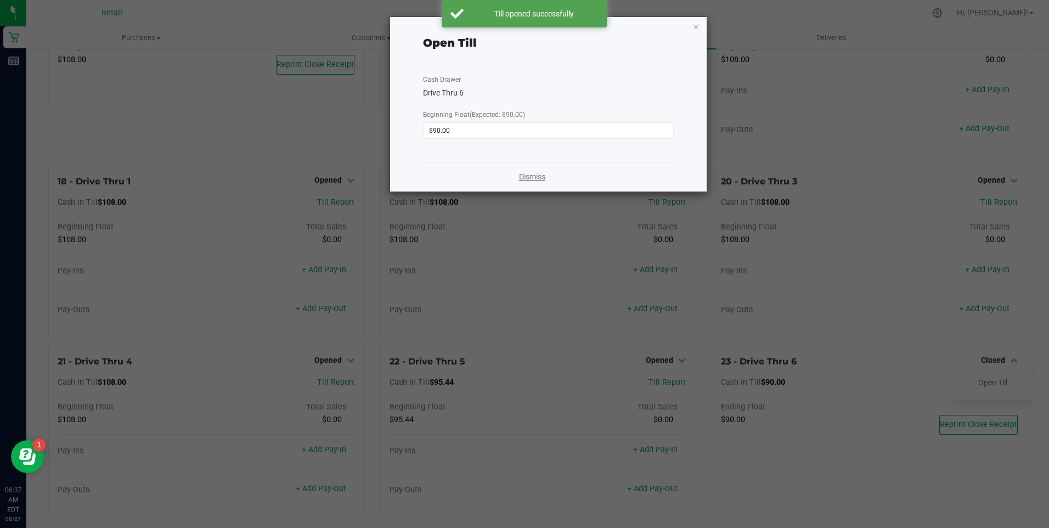
click at [520, 173] on link "Dismiss" at bounding box center [532, 177] width 26 height 12
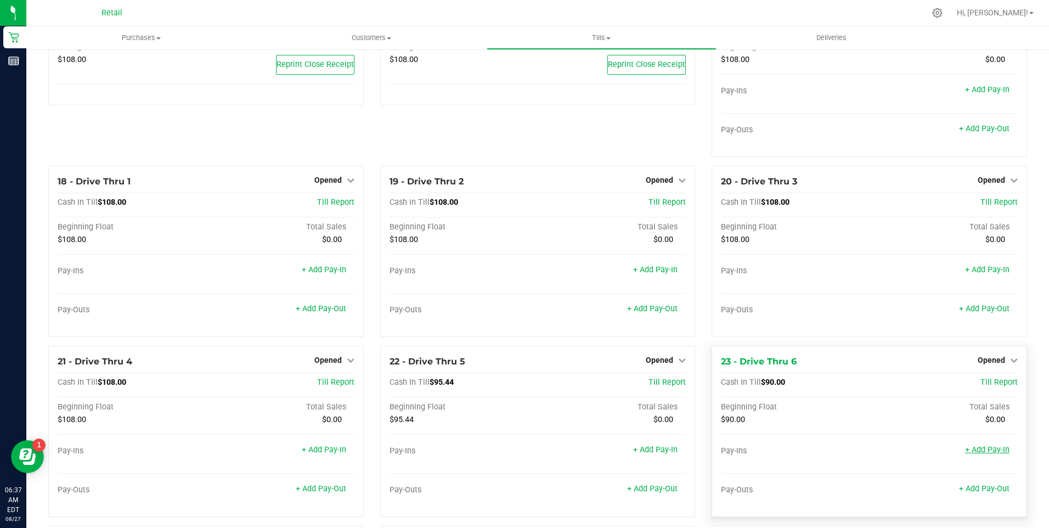
click at [968, 454] on link "+ Add Pay-In" at bounding box center [987, 449] width 44 height 9
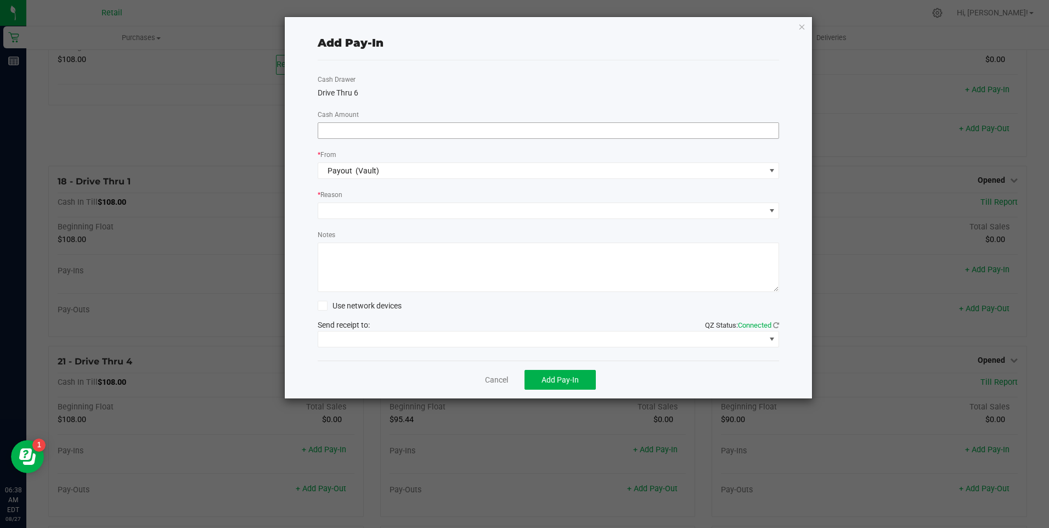
click at [359, 131] on input at bounding box center [548, 130] width 461 height 15
type input "$18.00"
click at [346, 212] on span at bounding box center [541, 210] width 447 height 15
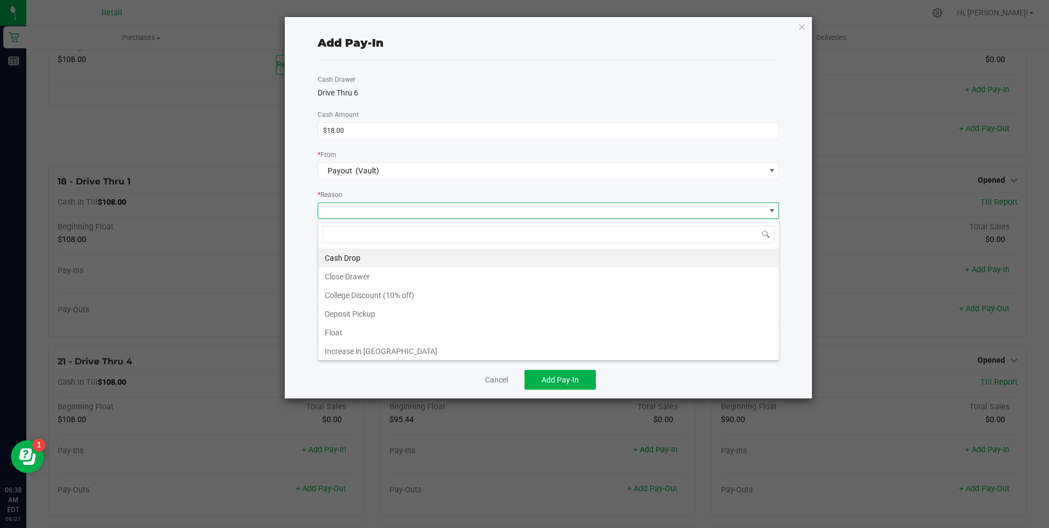
scroll to position [16, 461]
click at [361, 349] on li "Increase in [GEOGRAPHIC_DATA]" at bounding box center [548, 351] width 461 height 19
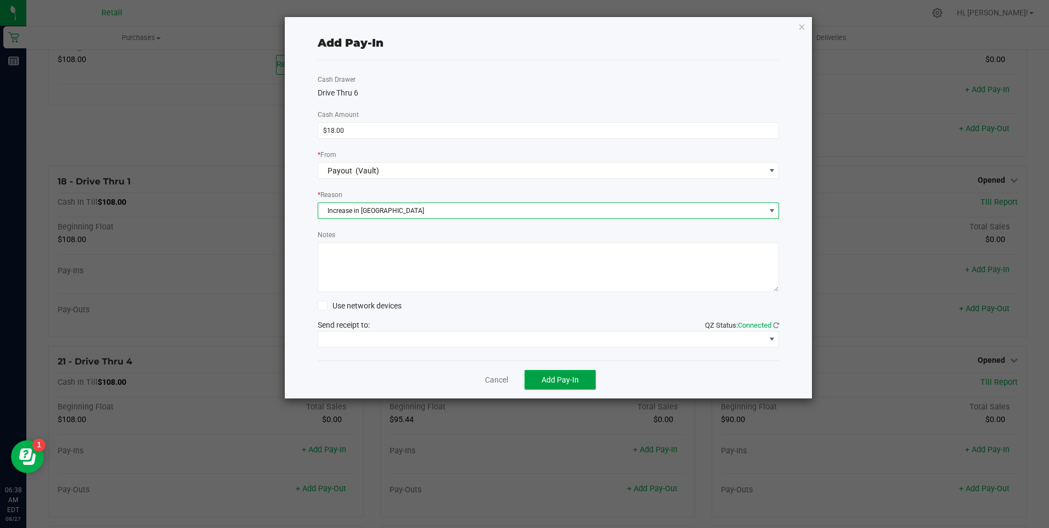
click at [557, 380] on span "Add Pay-In" at bounding box center [559, 379] width 37 height 9
click at [564, 377] on span "Add Pay-In" at bounding box center [559, 379] width 37 height 9
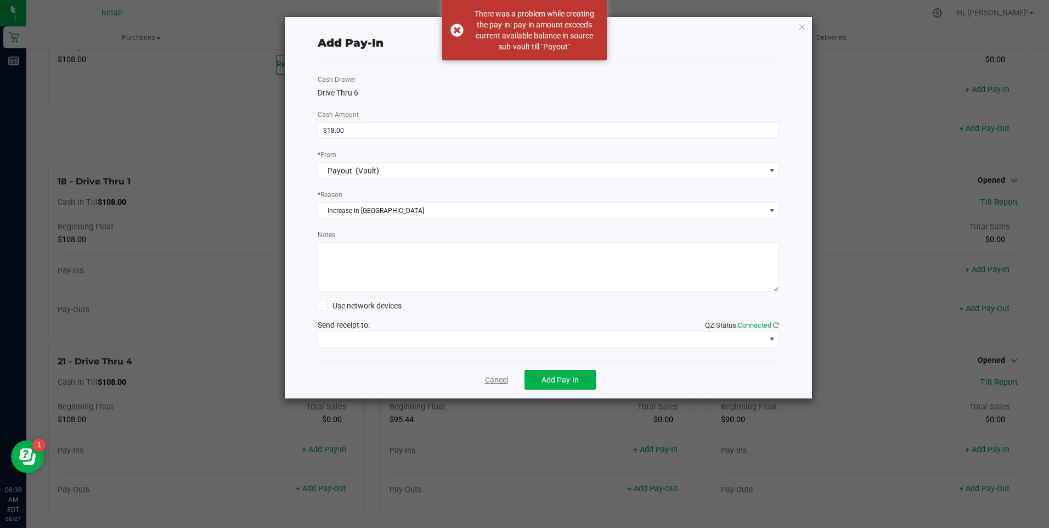
click at [499, 382] on link "Cancel" at bounding box center [496, 380] width 23 height 12
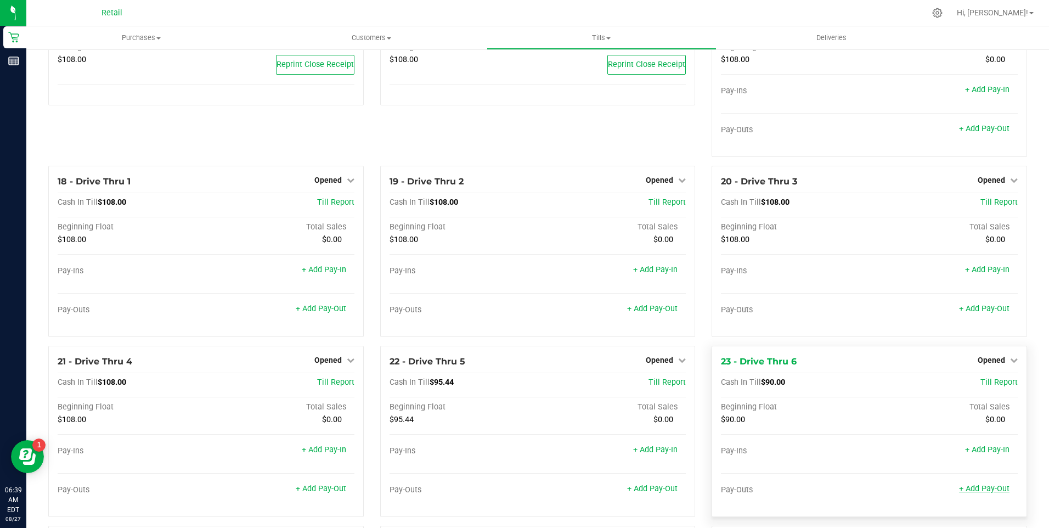
click at [982, 493] on link "+ Add Pay-Out" at bounding box center [984, 488] width 50 height 9
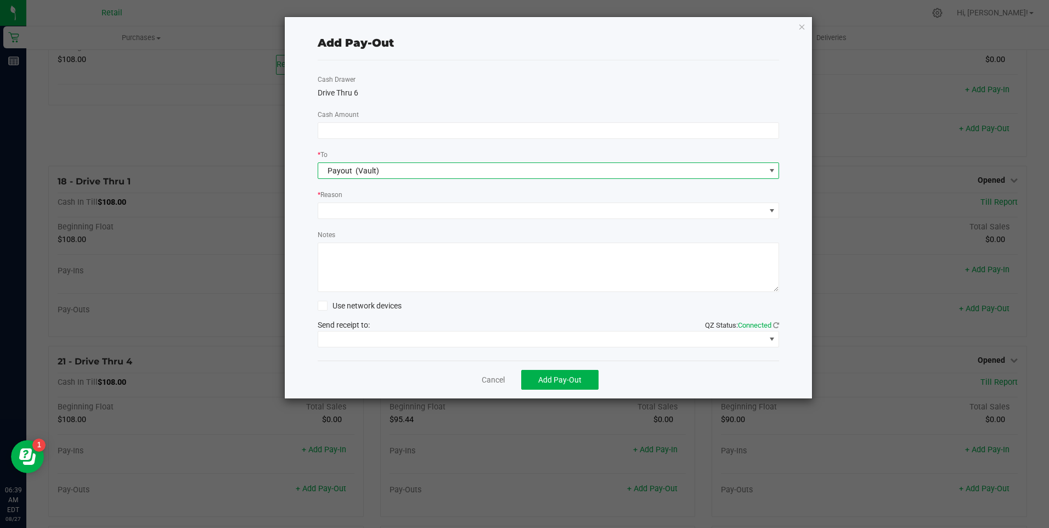
click at [773, 172] on span at bounding box center [771, 170] width 9 height 9
click at [224, 264] on ngb-modal-window "Add Pay-Out Cash Drawer Drive Thru 6 Cash Amount * To Payout (Vault) * Reason N…" at bounding box center [528, 264] width 1057 height 528
click at [810, 30] on div "Add Pay-Out Cash Drawer Drive Thru 6 Cash Amount * To Payout (Vault) * Reason N…" at bounding box center [549, 207] width 528 height 381
click at [801, 27] on icon "button" at bounding box center [802, 26] width 8 height 13
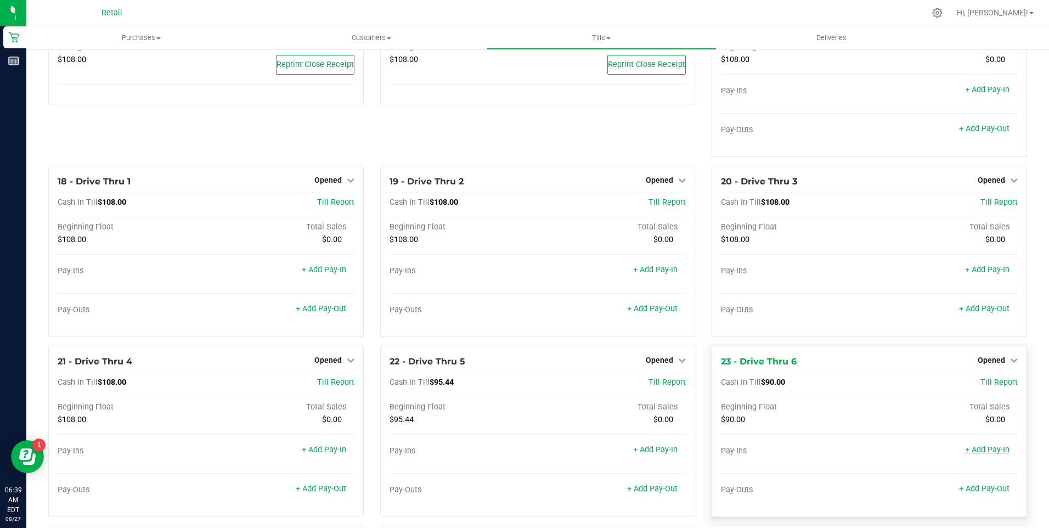
click at [997, 453] on link "+ Add Pay-In" at bounding box center [987, 449] width 44 height 9
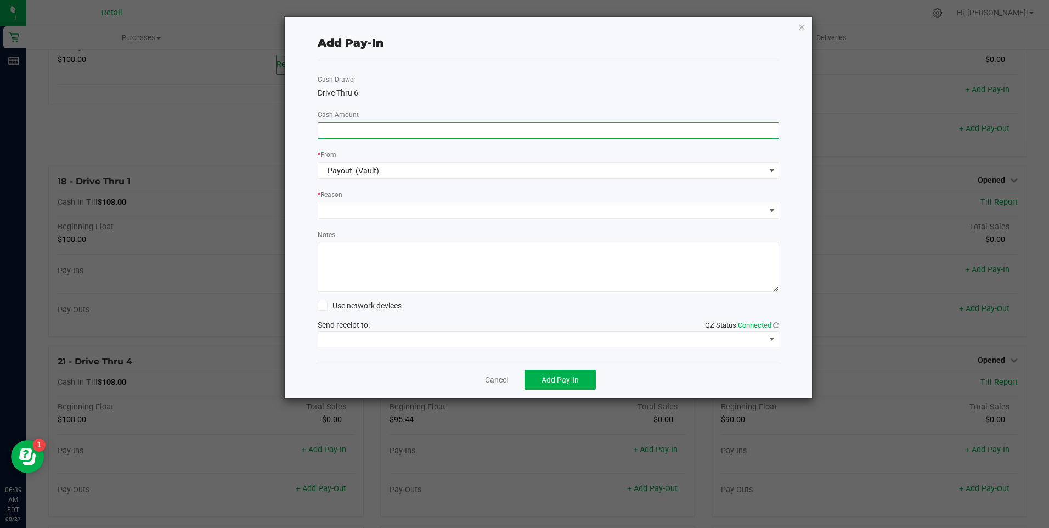
click at [348, 134] on input at bounding box center [548, 130] width 461 height 15
type input "$18.00"
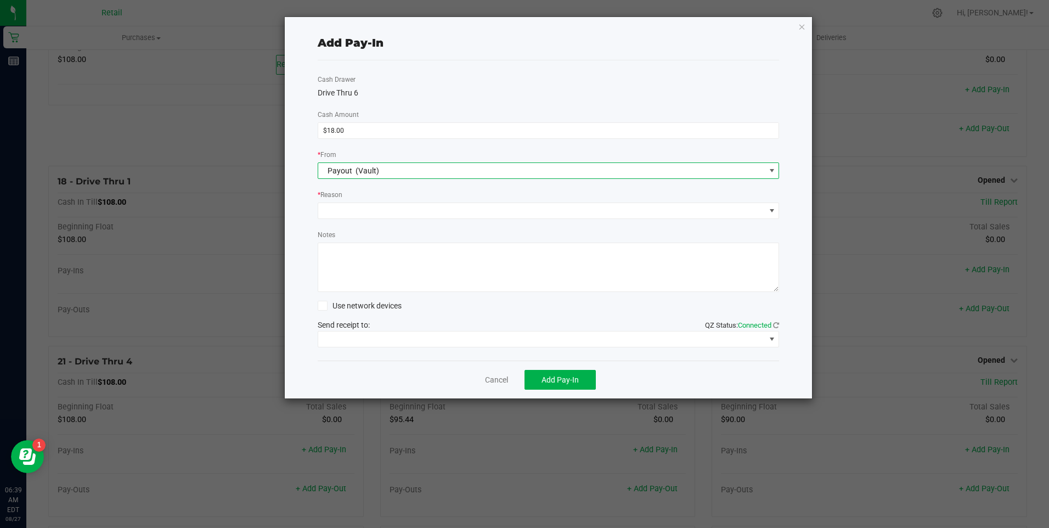
click at [778, 167] on span at bounding box center [772, 170] width 14 height 15
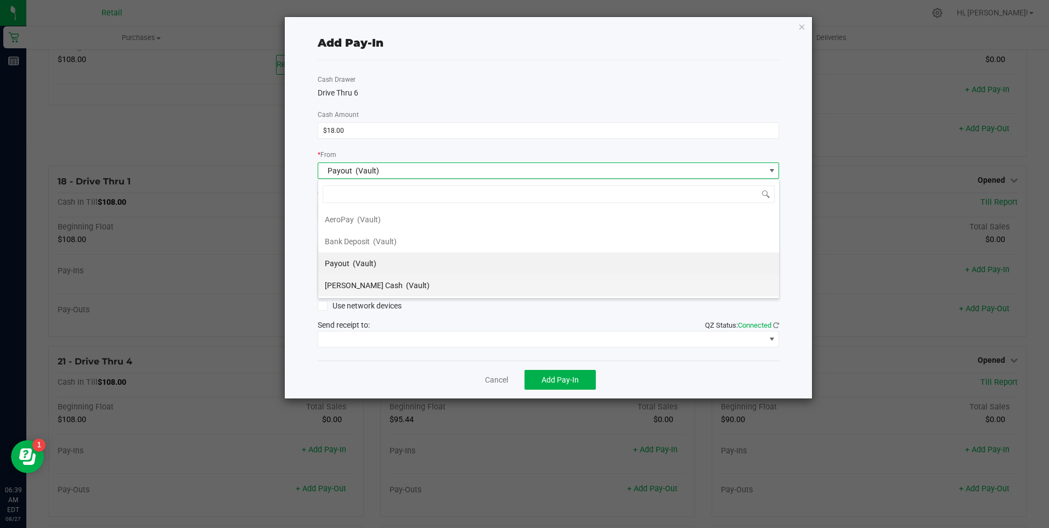
click at [406, 285] on span "(Vault)" at bounding box center [418, 285] width 24 height 9
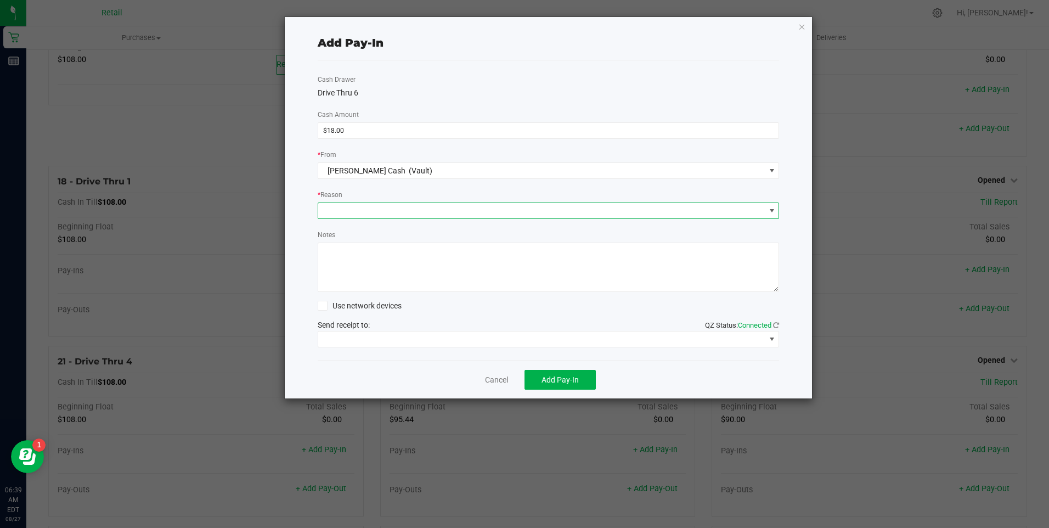
click at [336, 209] on span at bounding box center [541, 210] width 447 height 15
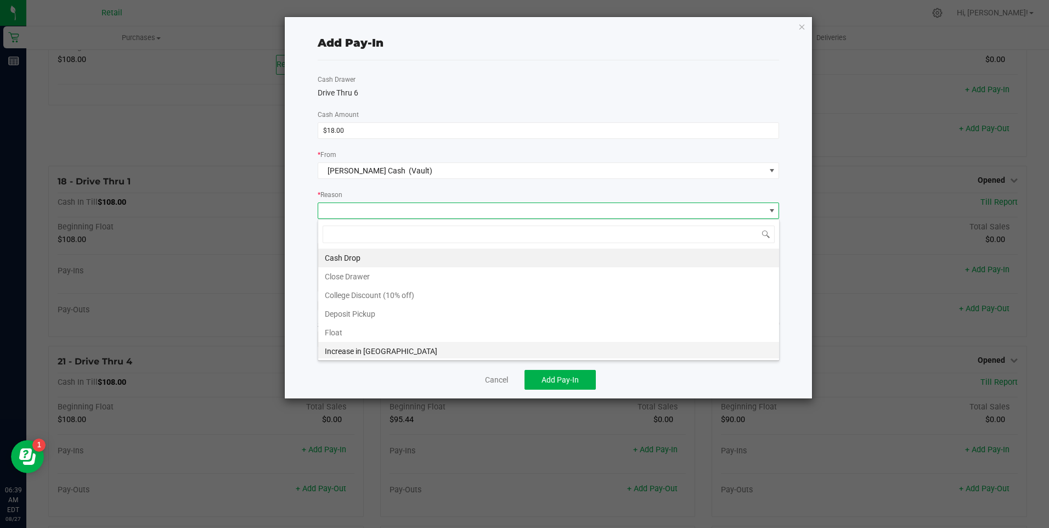
click at [339, 352] on li "Increase in [GEOGRAPHIC_DATA]" at bounding box center [548, 351] width 461 height 19
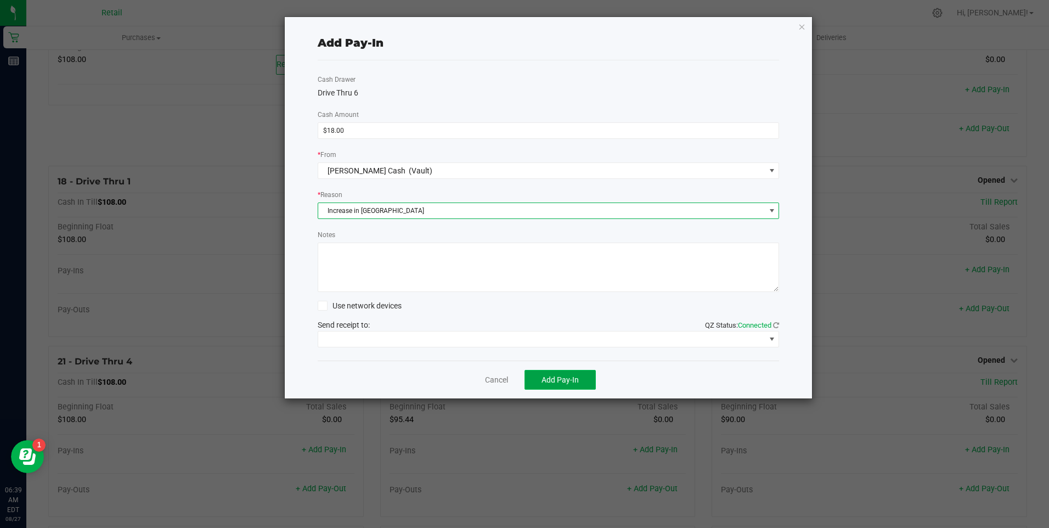
click at [545, 378] on span "Add Pay-In" at bounding box center [559, 379] width 37 height 9
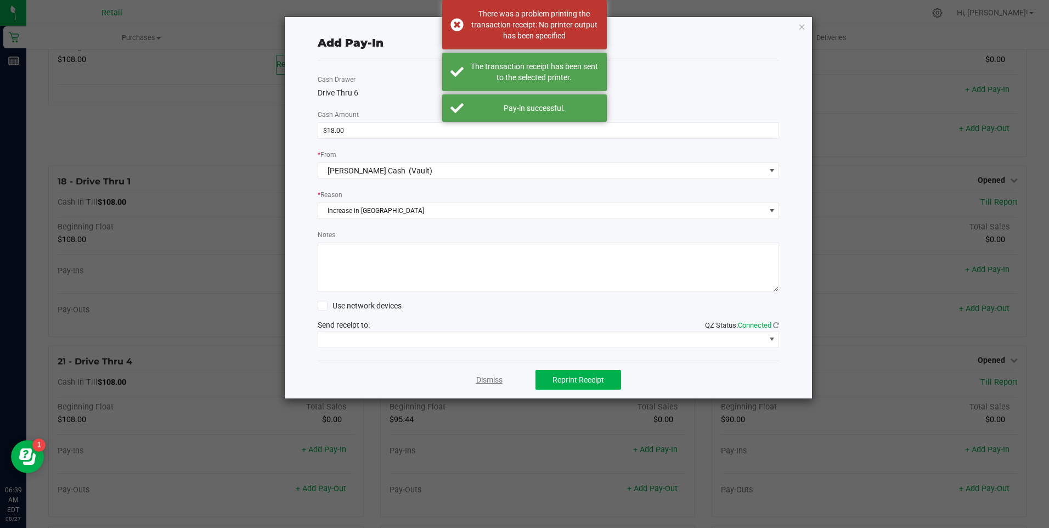
click at [491, 381] on link "Dismiss" at bounding box center [489, 380] width 26 height 12
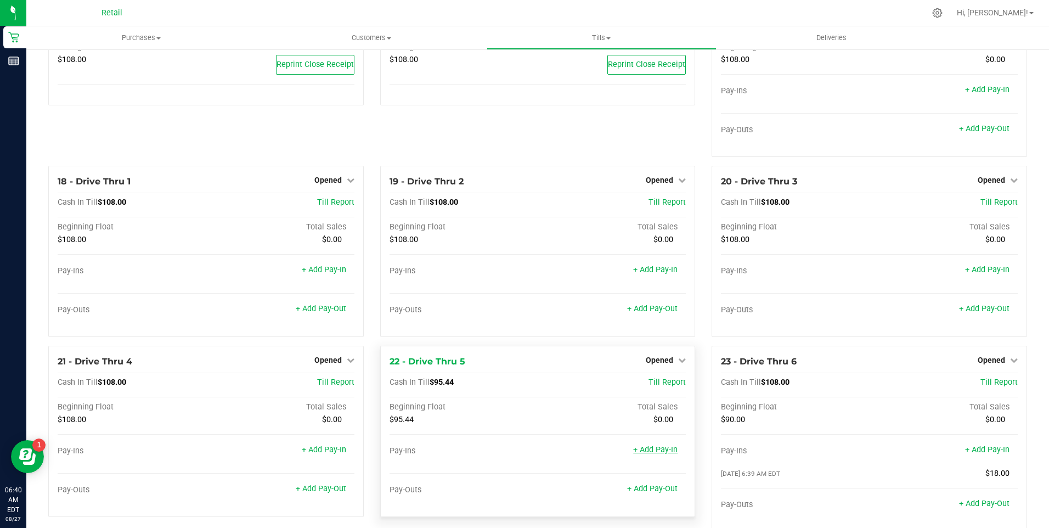
click at [642, 454] on link "+ Add Pay-In" at bounding box center [655, 449] width 44 height 9
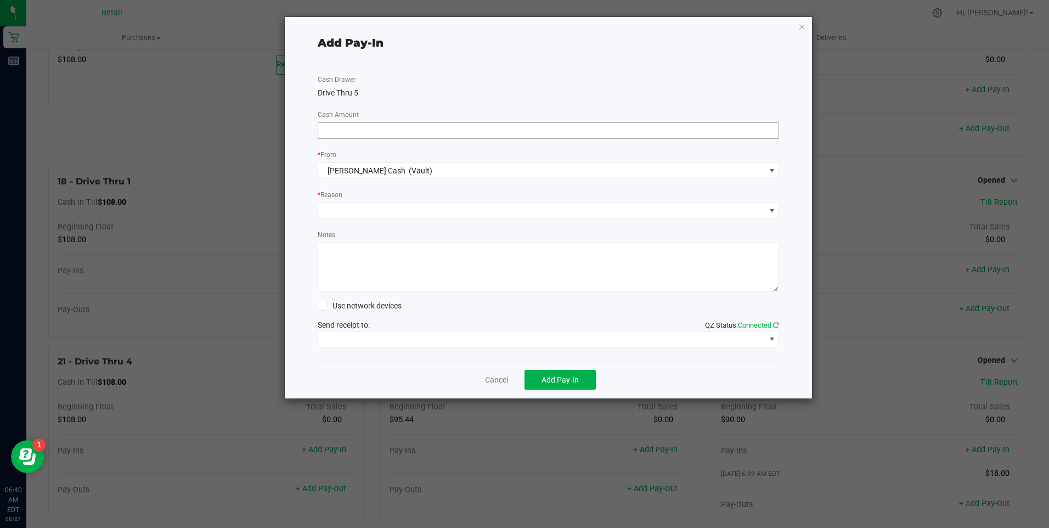
click at [388, 135] on input at bounding box center [548, 130] width 461 height 15
type input "$12.56"
click at [374, 207] on span at bounding box center [541, 210] width 447 height 15
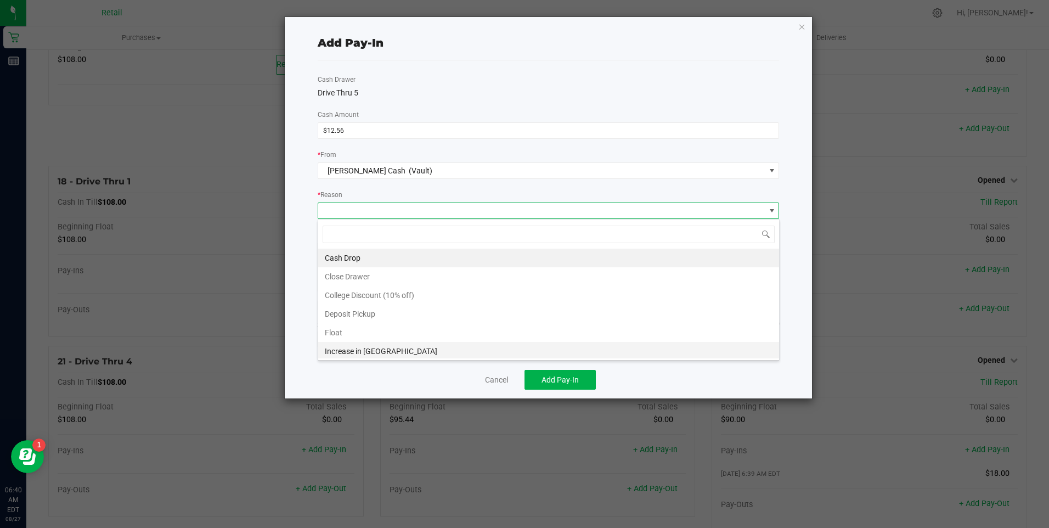
click at [358, 351] on li "Increase in [GEOGRAPHIC_DATA]" at bounding box center [548, 351] width 461 height 19
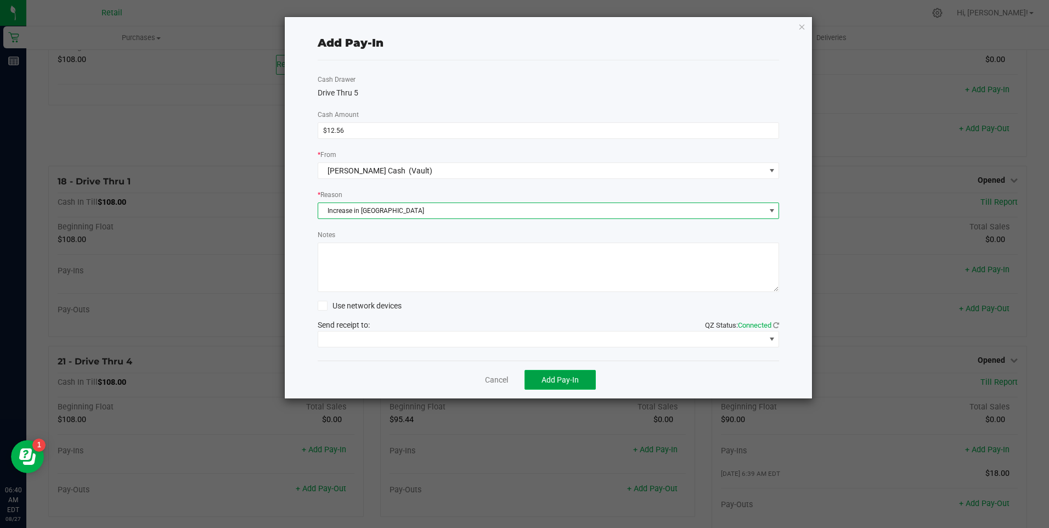
click at [550, 375] on button "Add Pay-In" at bounding box center [559, 380] width 71 height 20
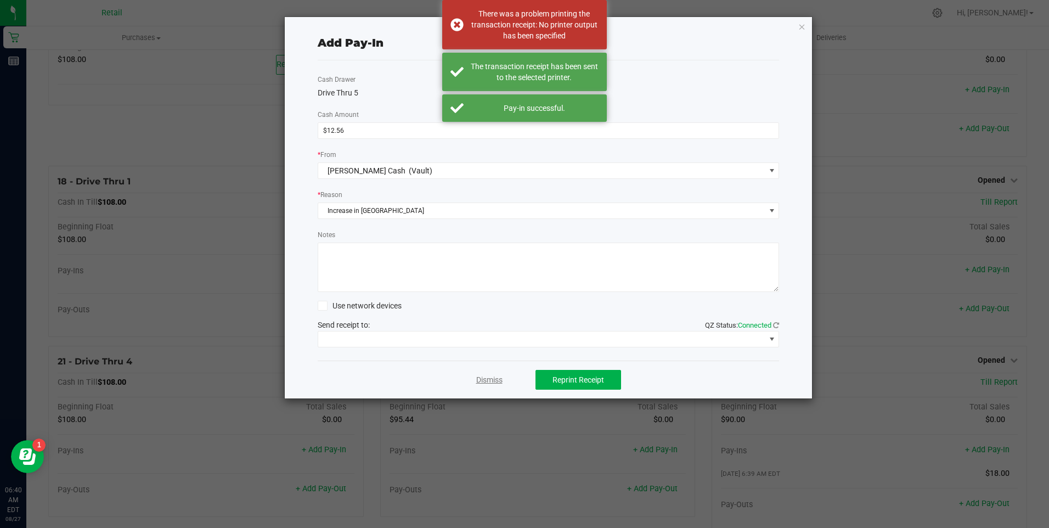
click at [484, 381] on link "Dismiss" at bounding box center [489, 380] width 26 height 12
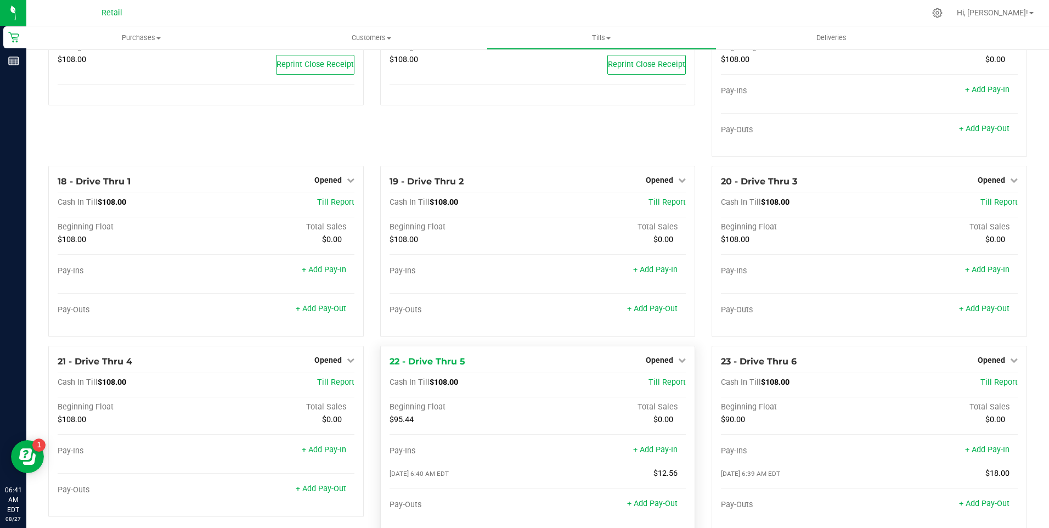
scroll to position [1087, 0]
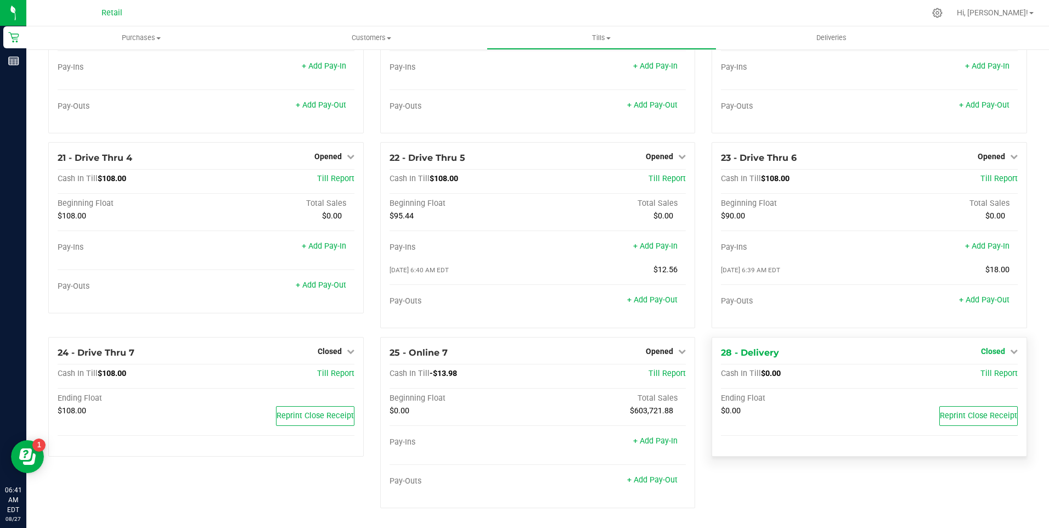
click at [1007, 354] on div "28 - Delivery Closed Open Till Cash In Till $0.00 Till Report Ending Float $0.0…" at bounding box center [868, 397] width 315 height 120
click at [1010, 351] on icon at bounding box center [1014, 351] width 8 height 8
click at [980, 374] on link "Open Till" at bounding box center [992, 373] width 29 height 9
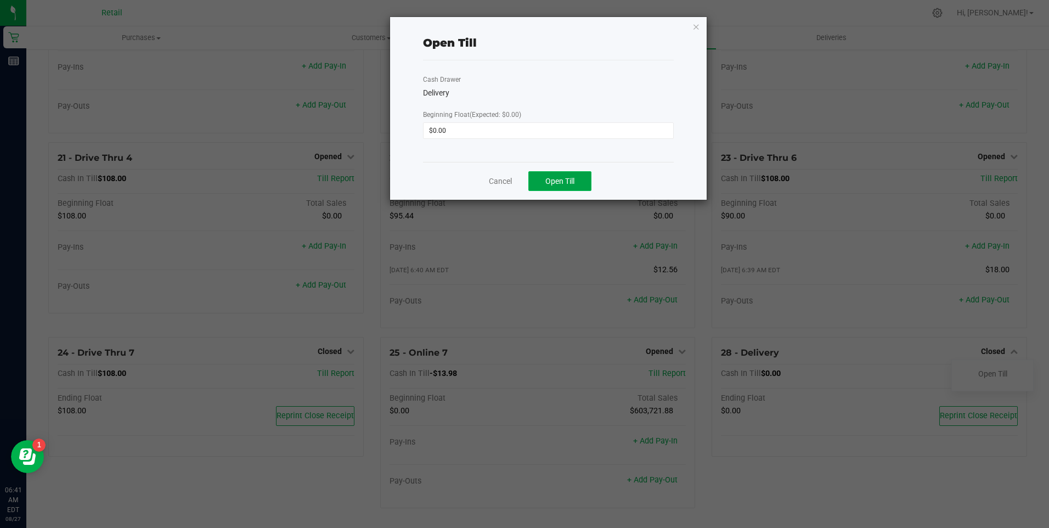
click at [555, 180] on span "Open Till" at bounding box center [559, 181] width 29 height 9
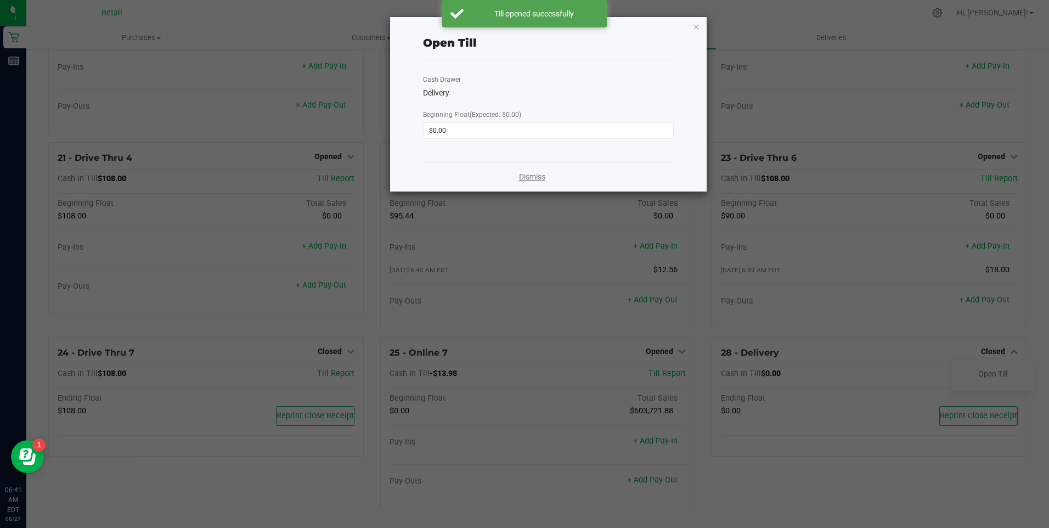
click at [527, 174] on link "Dismiss" at bounding box center [532, 177] width 26 height 12
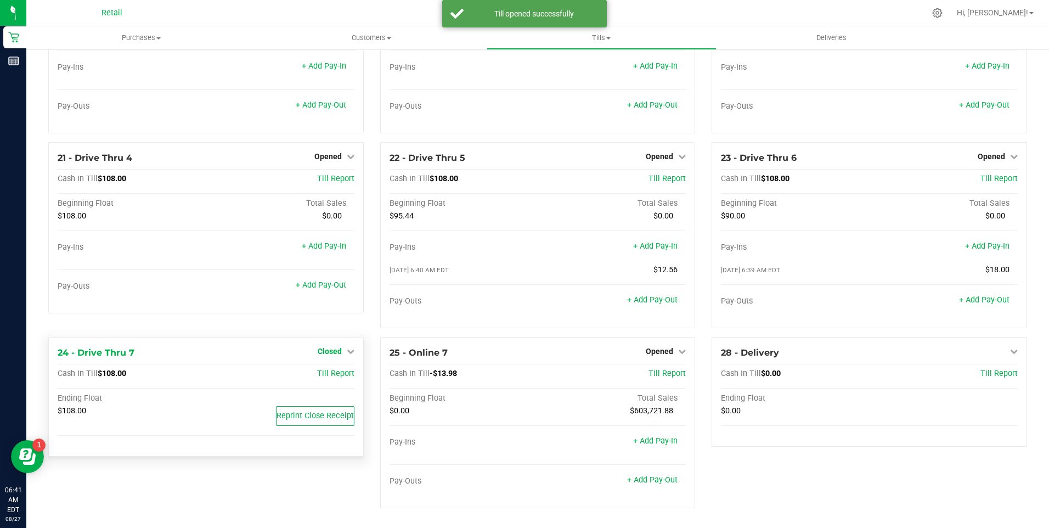
click at [347, 349] on icon at bounding box center [351, 351] width 8 height 8
click at [335, 372] on link "Open Till" at bounding box center [329, 373] width 29 height 9
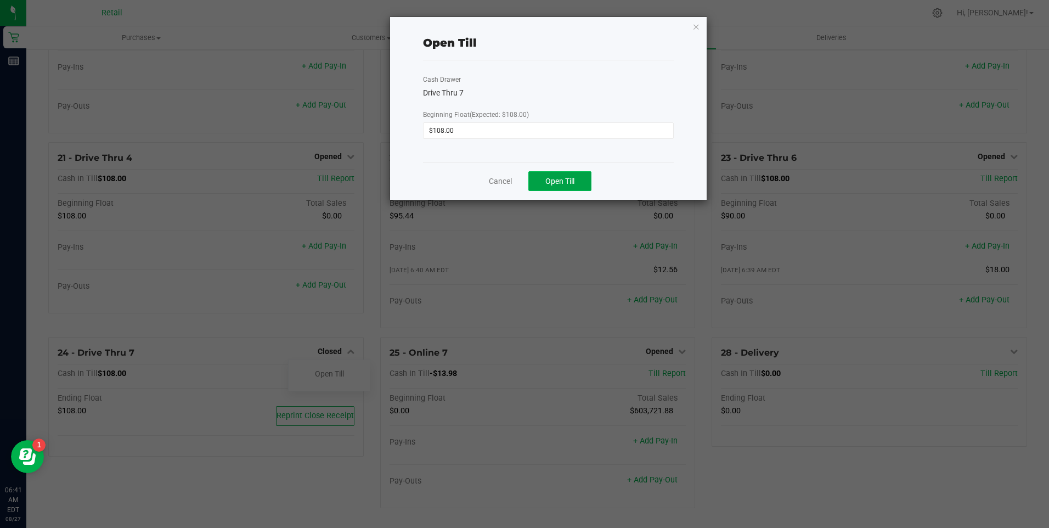
click at [568, 179] on span "Open Till" at bounding box center [559, 181] width 29 height 9
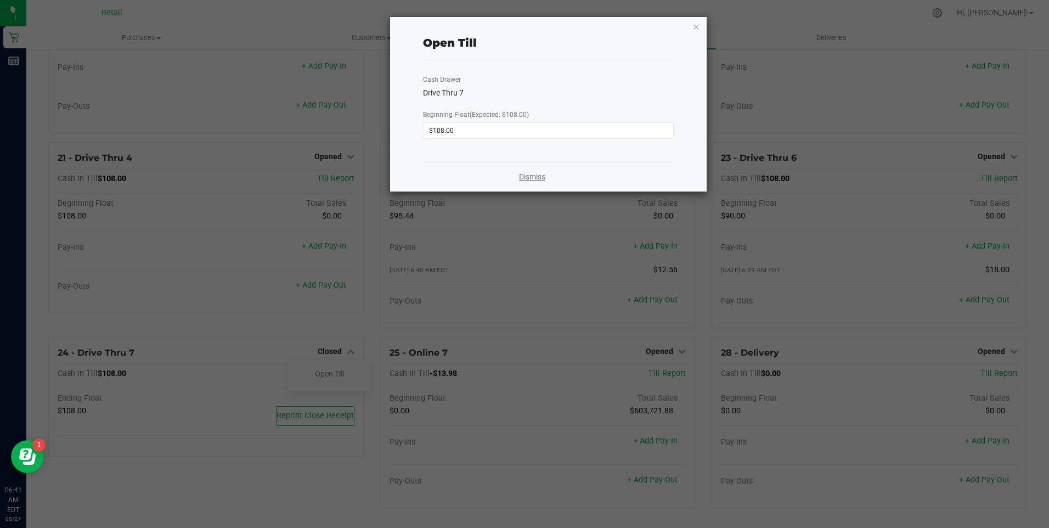
click at [535, 177] on link "Dismiss" at bounding box center [532, 177] width 26 height 12
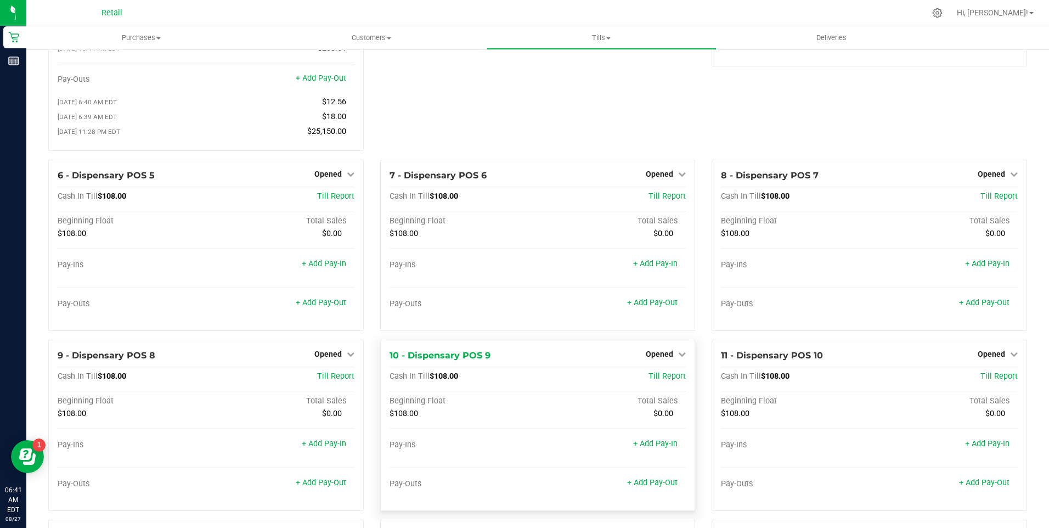
scroll to position [0, 0]
